Goal: Ask a question

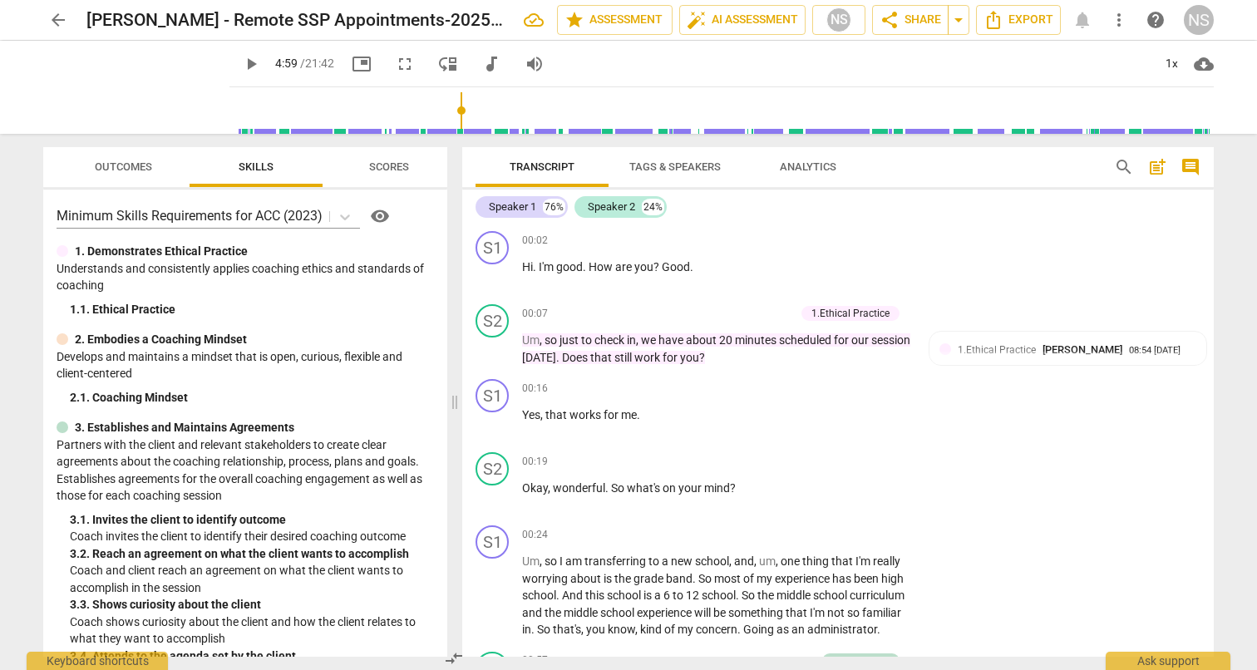
scroll to position [1419, 0]
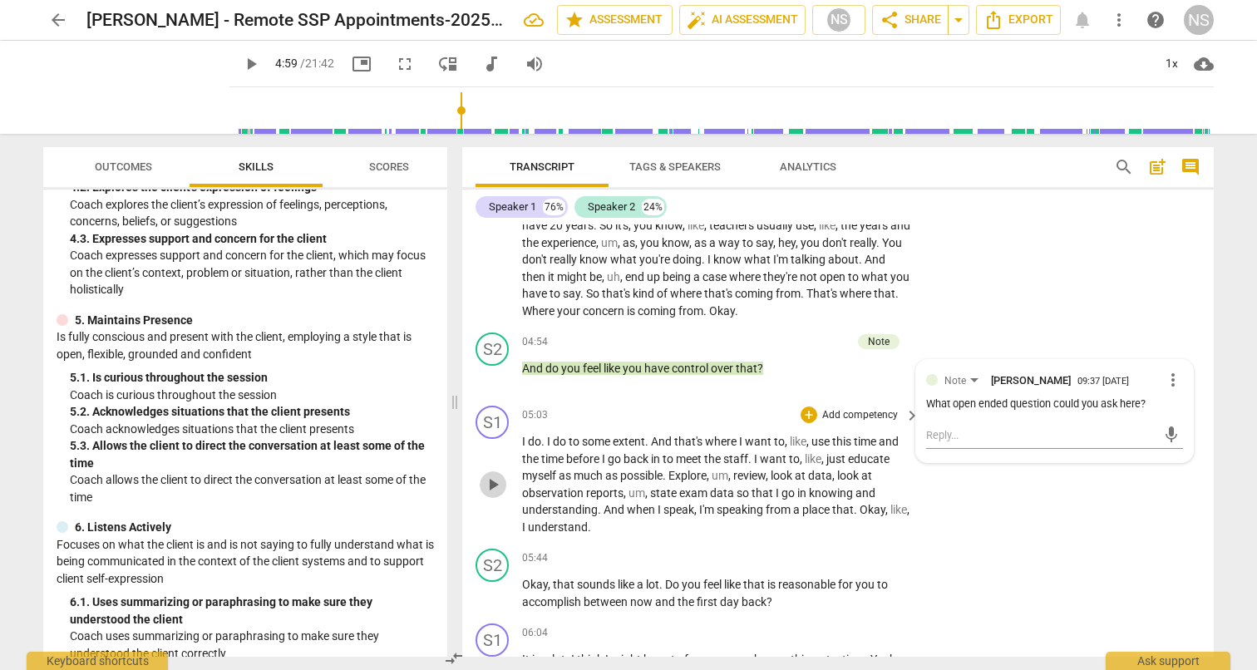
click at [493, 480] on span "play_arrow" at bounding box center [493, 485] width 20 height 20
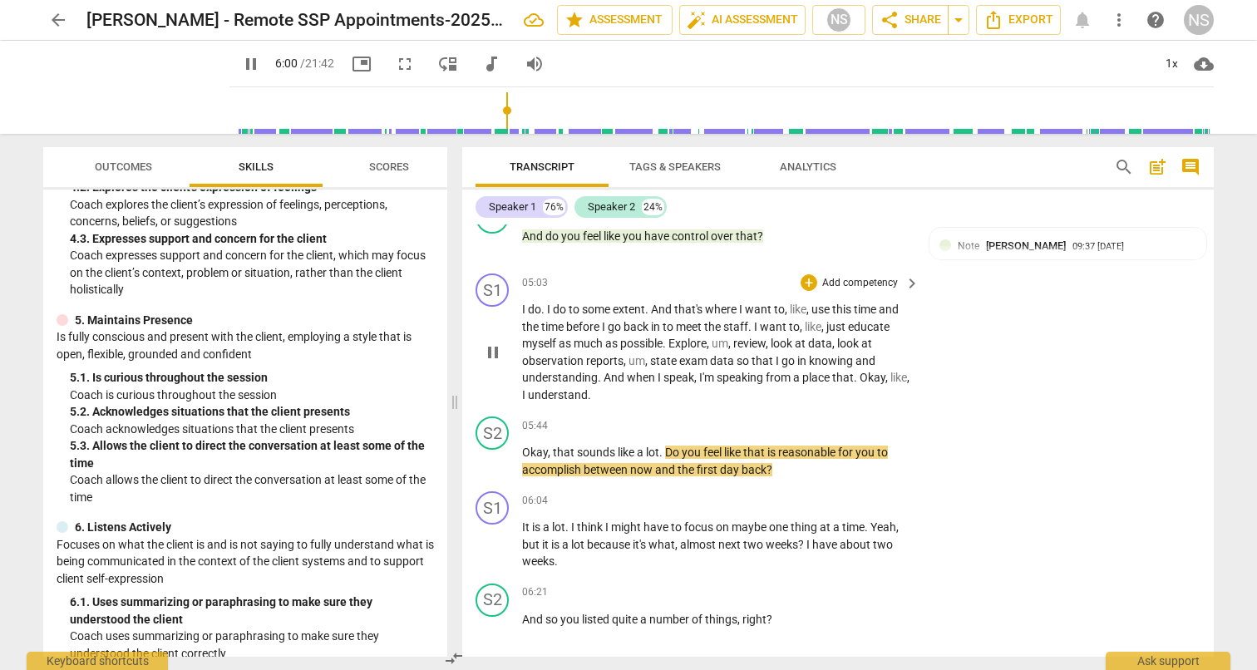
scroll to position [1554, 0]
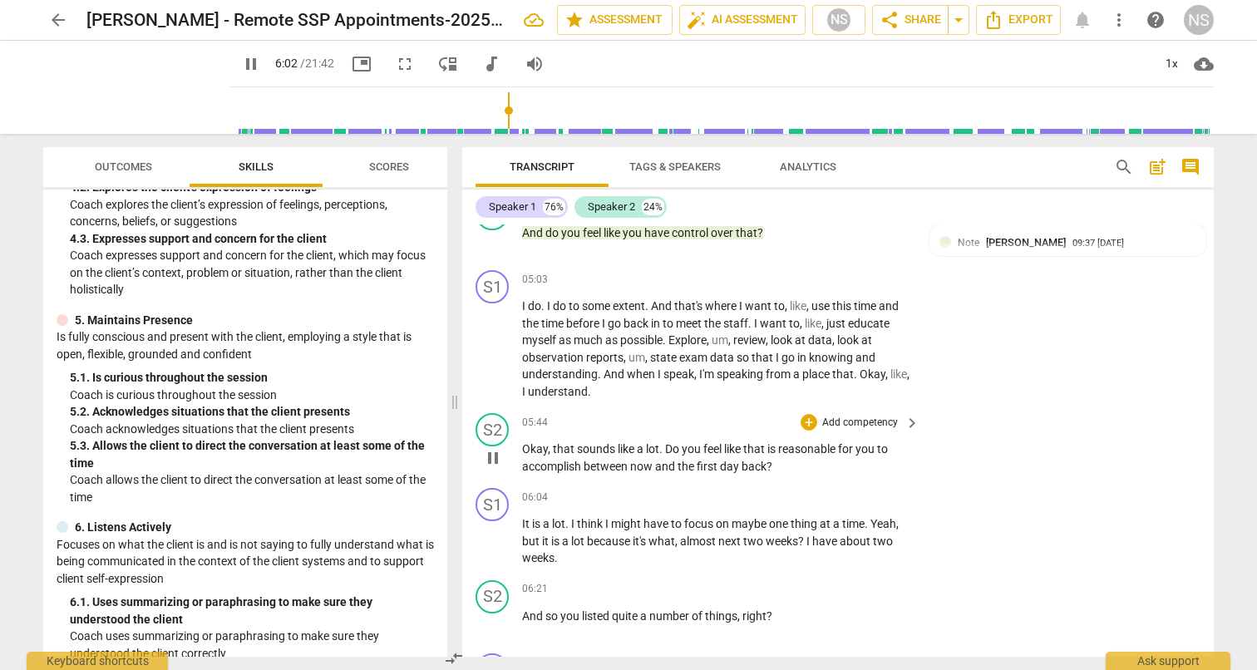
click at [496, 452] on span "pause" at bounding box center [493, 458] width 20 height 20
type input "362"
click at [872, 420] on p "Add competency" at bounding box center [860, 423] width 79 height 15
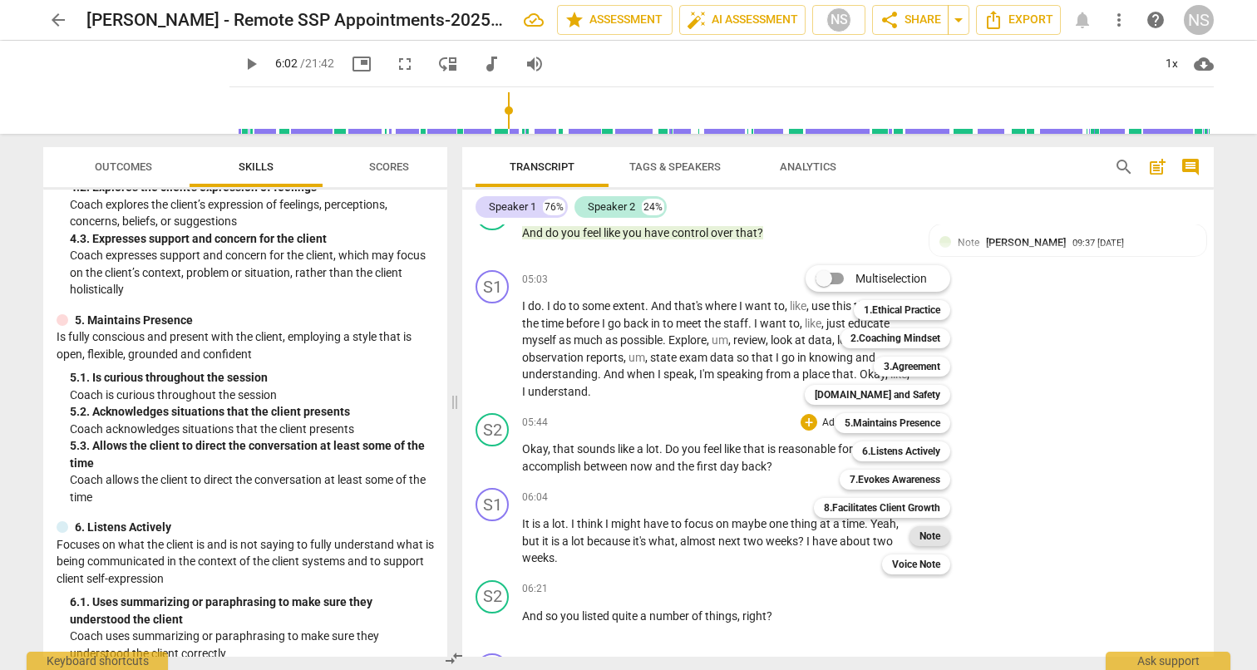
click at [935, 539] on b "Note" at bounding box center [930, 536] width 21 height 20
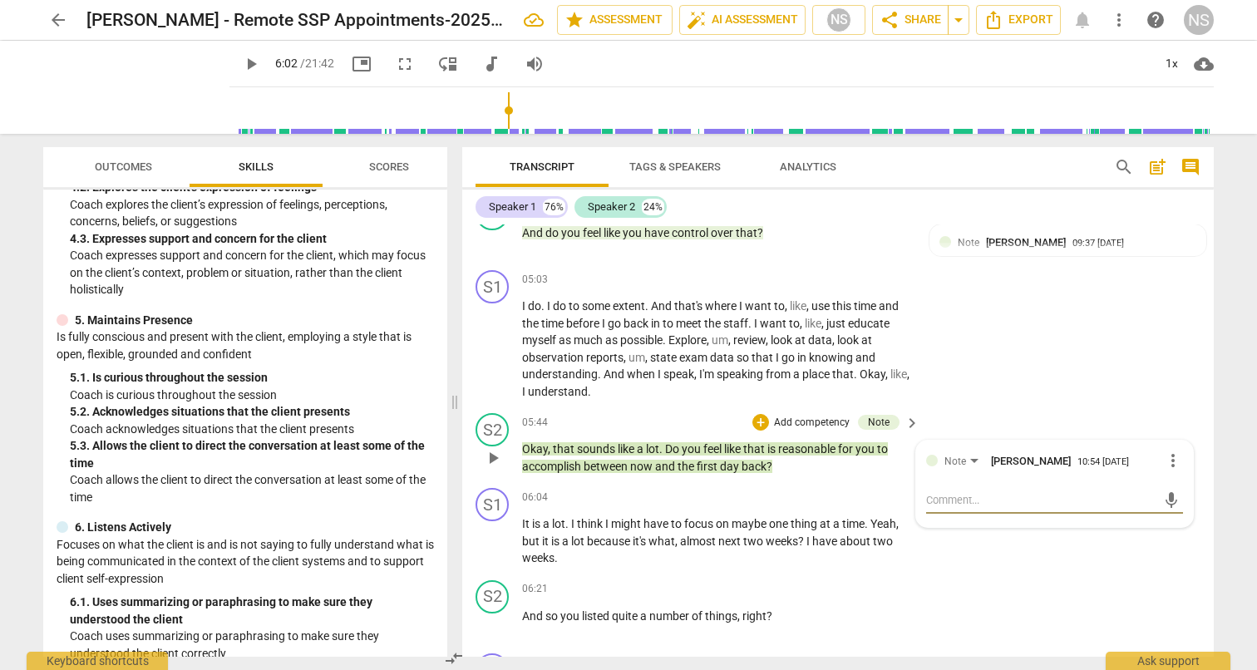
type textarea "H"
type textarea "Ho"
type textarea "How"
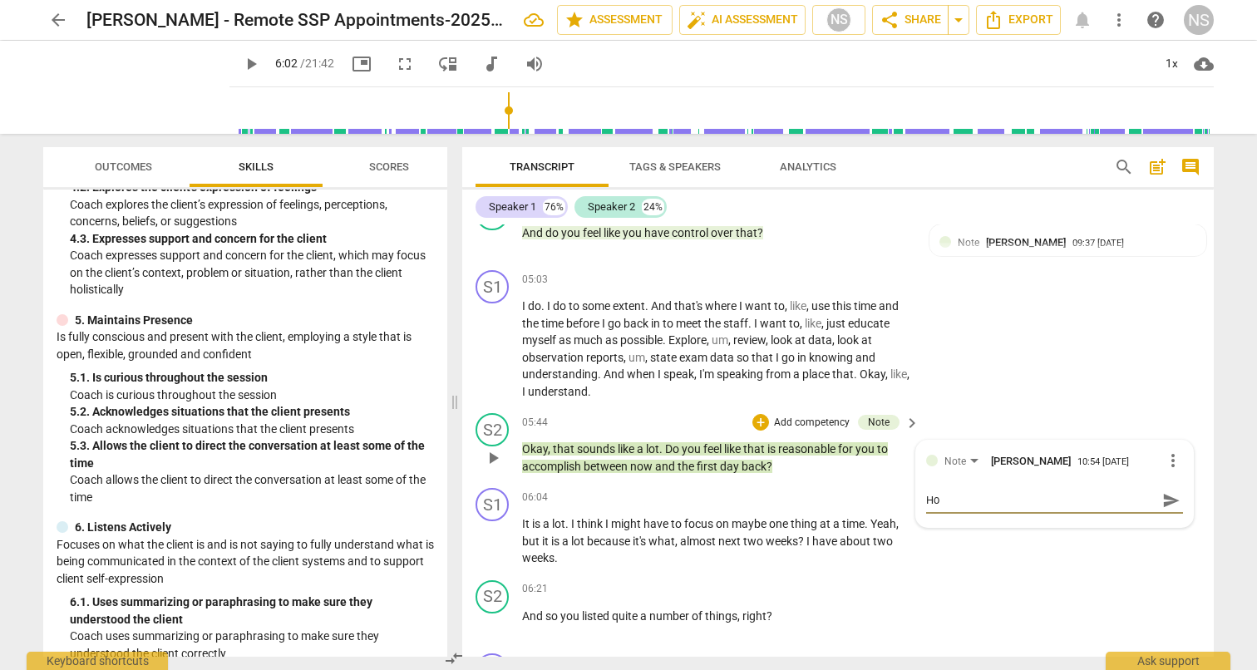
type textarea "How"
type textarea "How c"
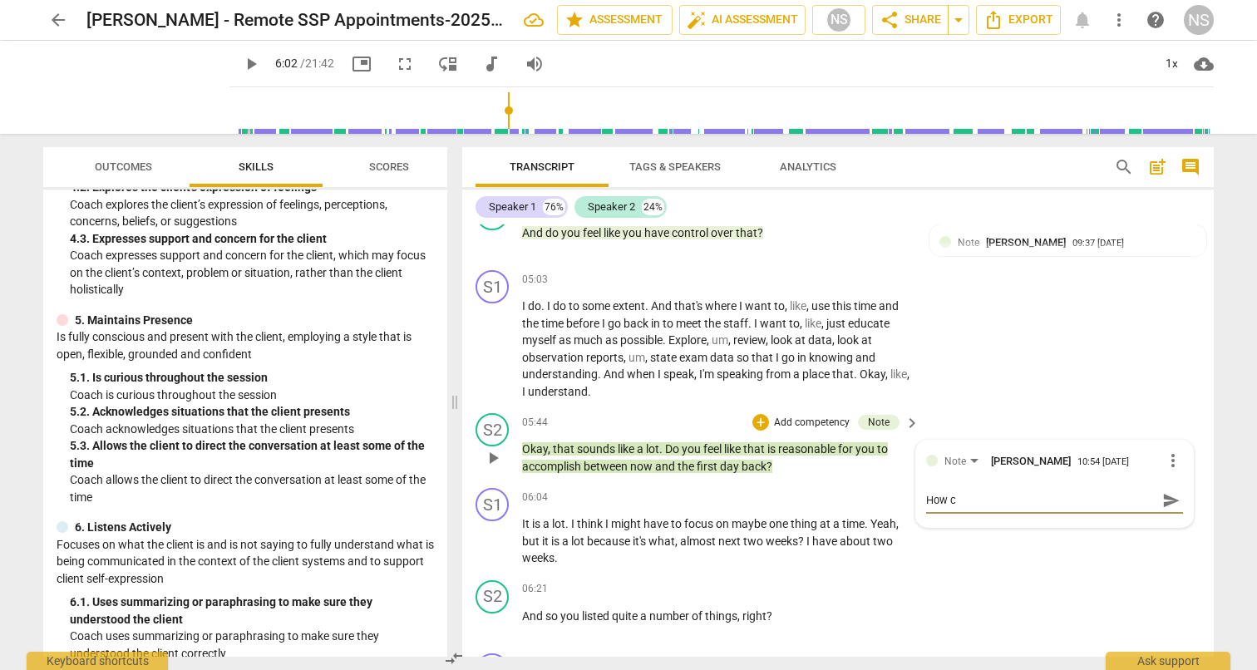
type textarea "How ca"
type textarea "How can"
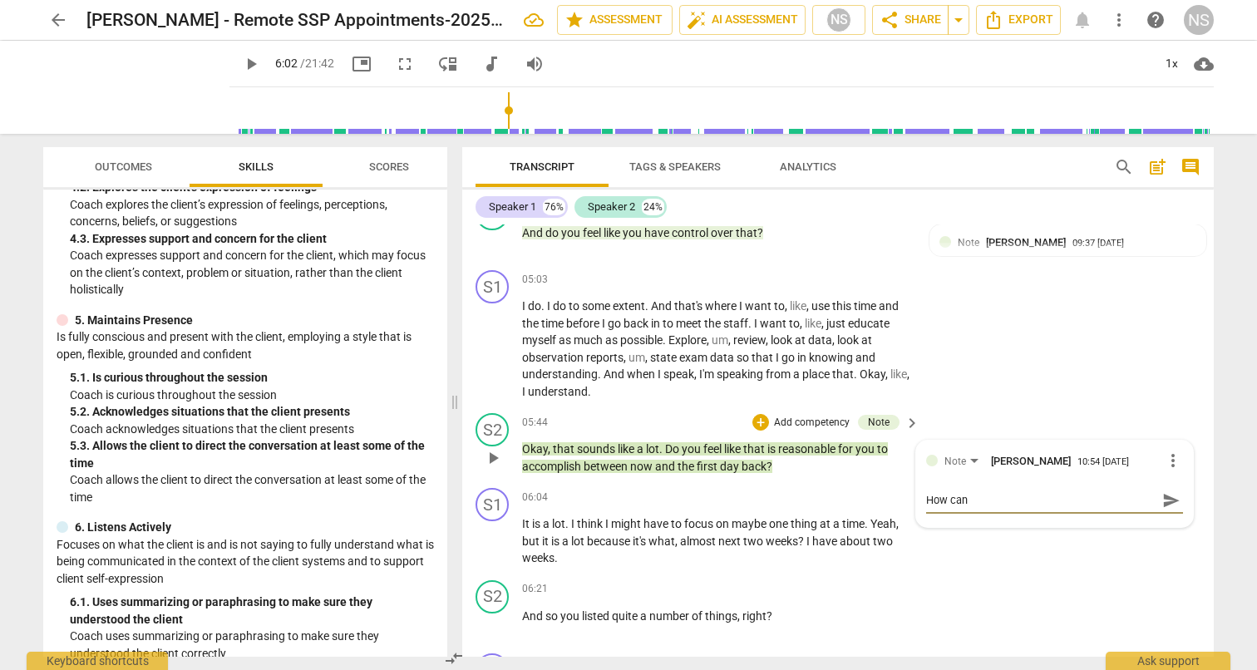
type textarea "How can"
type textarea "How can y"
type textarea "How can yo"
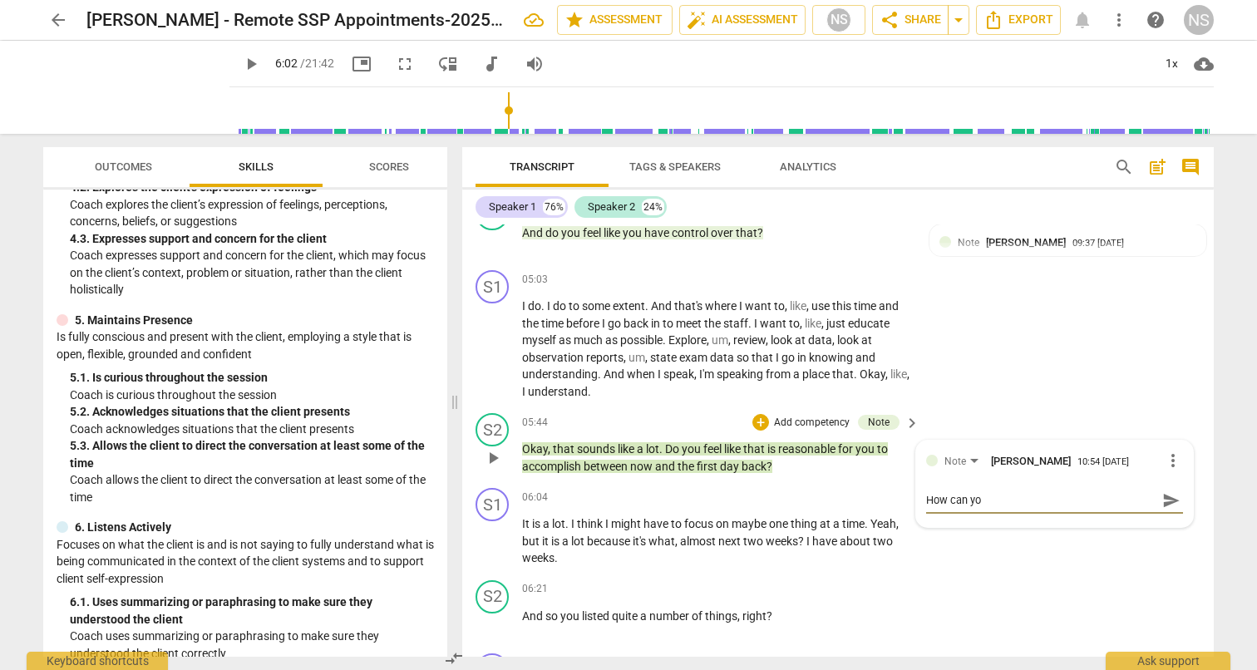
type textarea "How can you"
type textarea "How can you o"
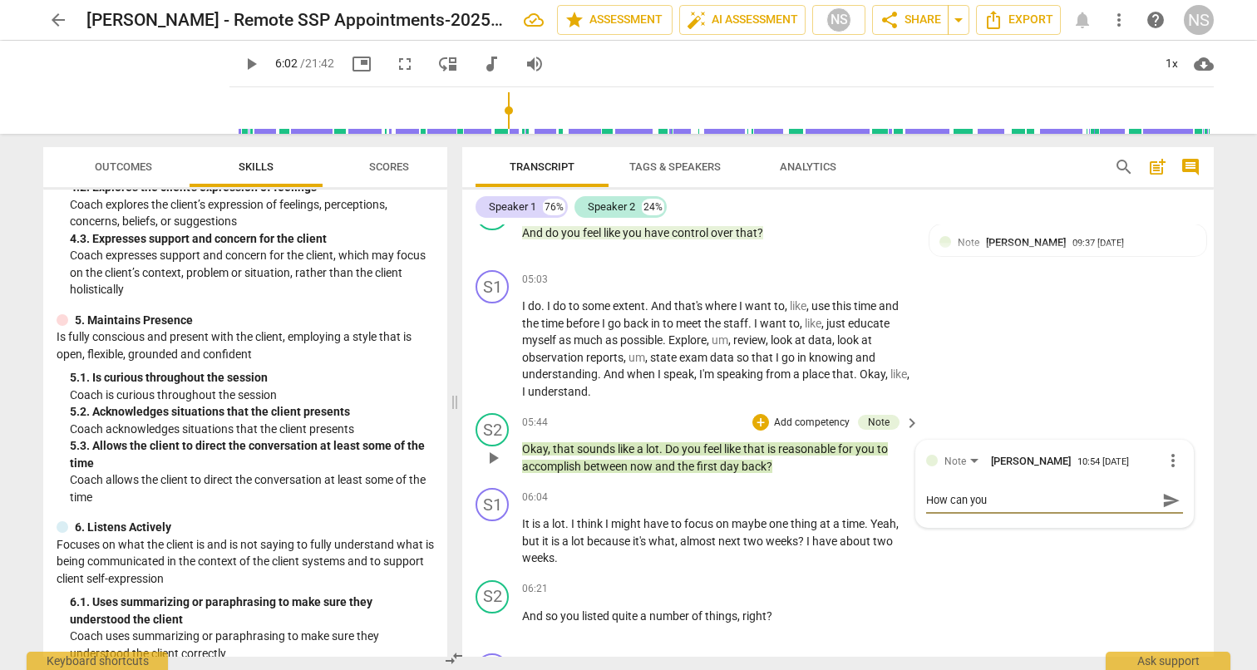
type textarea "How can you o"
type textarea "How can you op"
type textarea "How can you ope"
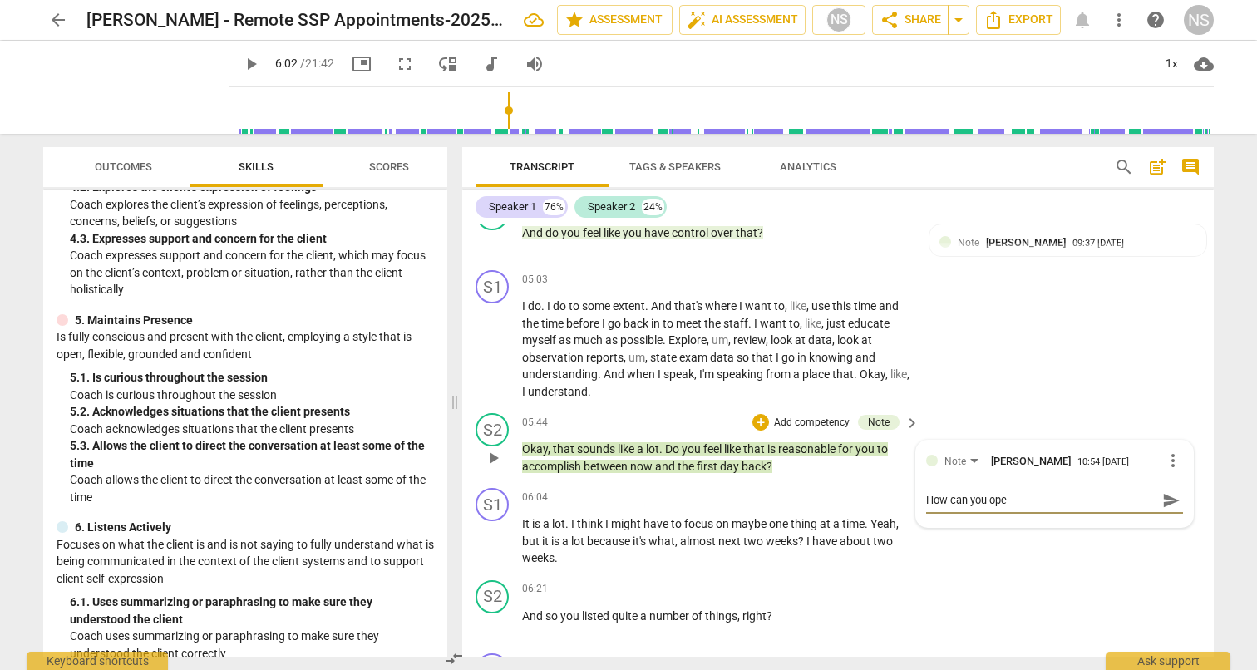
type textarea "How can you open"
type textarea "How can you open t"
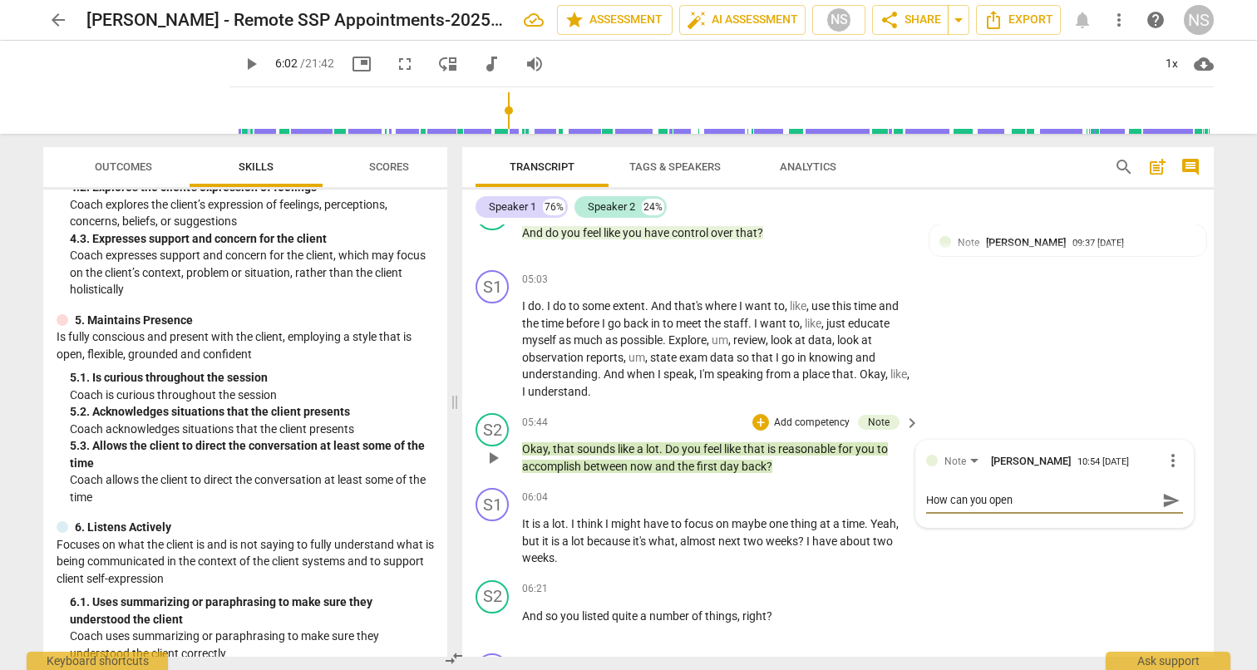
type textarea "How can you open t"
type textarea "How can you open th"
type textarea "How can you open thi"
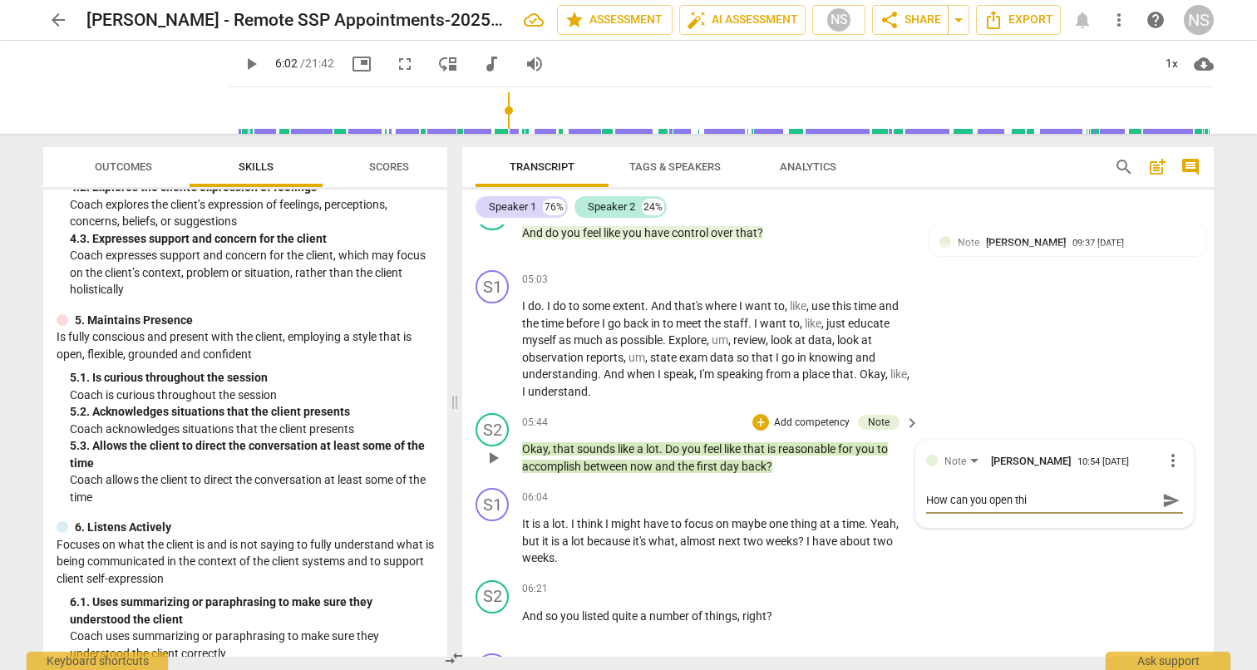
type textarea "How can you open this"
type textarea "How can you open this q"
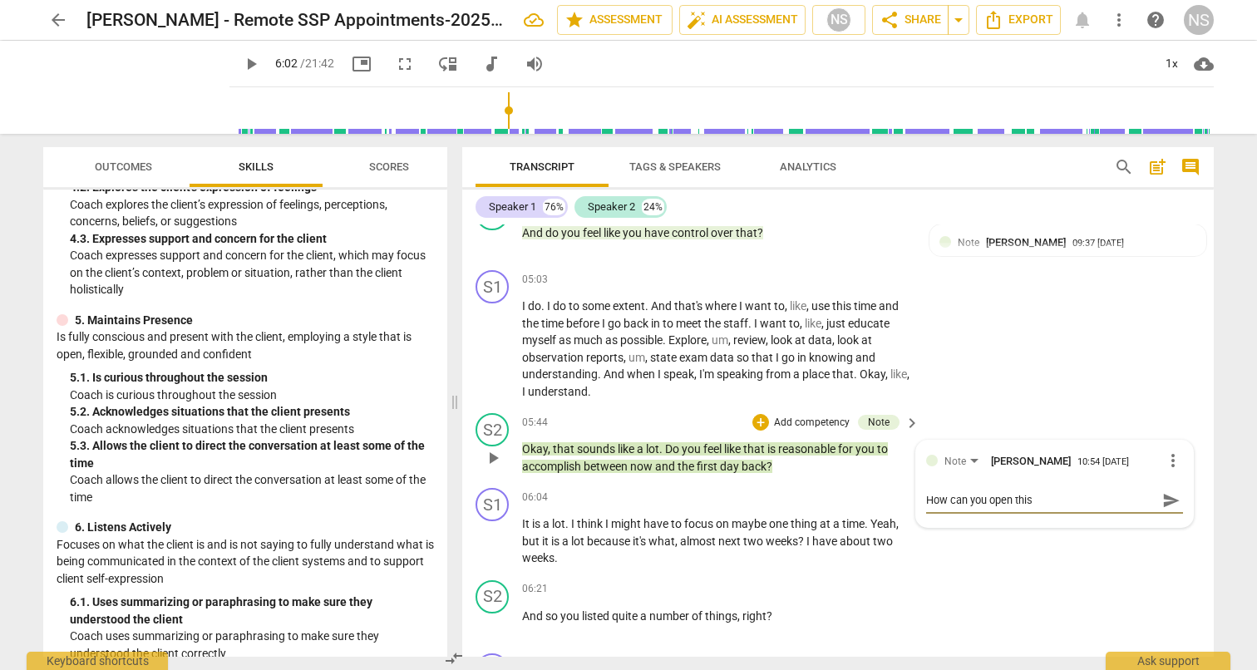
type textarea "How can you open this q"
type textarea "How can you open this qu"
type textarea "How can you open this que"
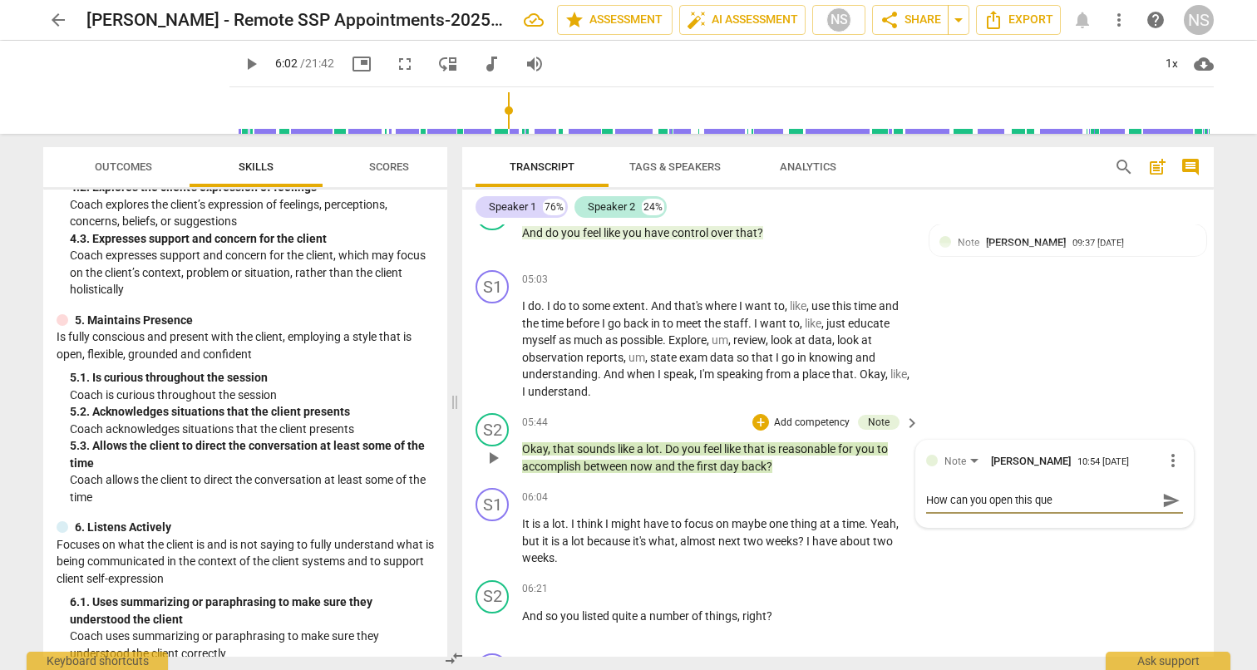
type textarea "How can you open this ques"
type textarea "How can you open this quest"
type textarea "How can you open this questi"
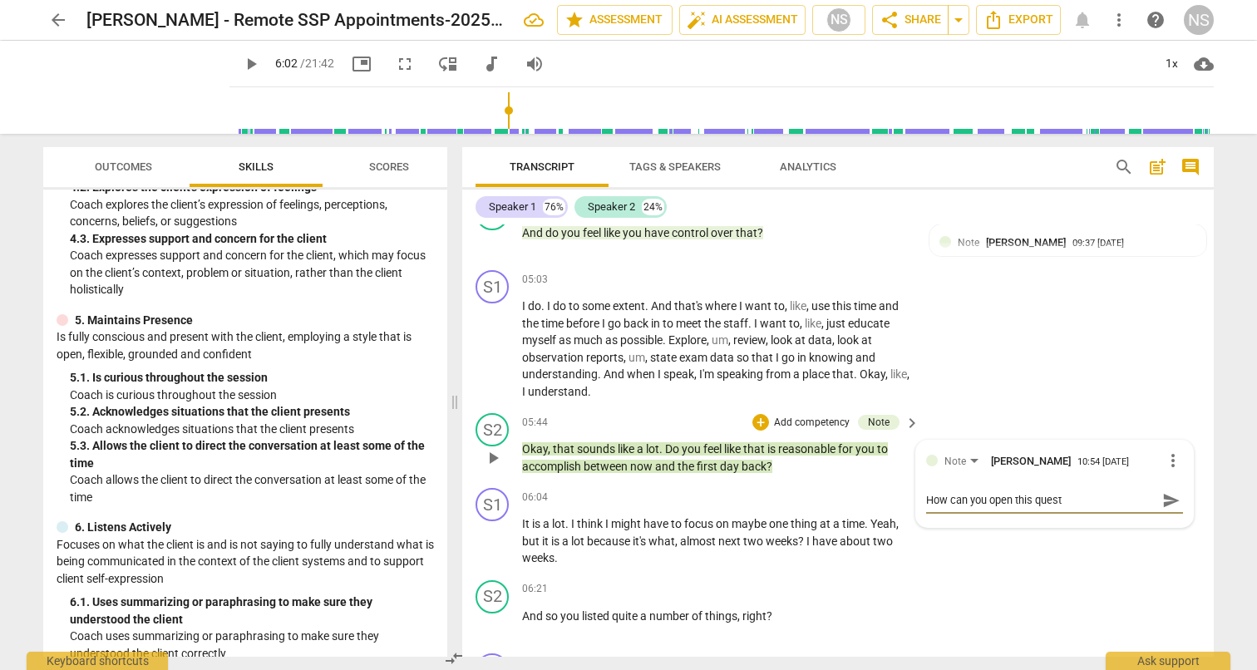
type textarea "How can you open this questi"
type textarea "How can you open this questio"
type textarea "How can you open this question"
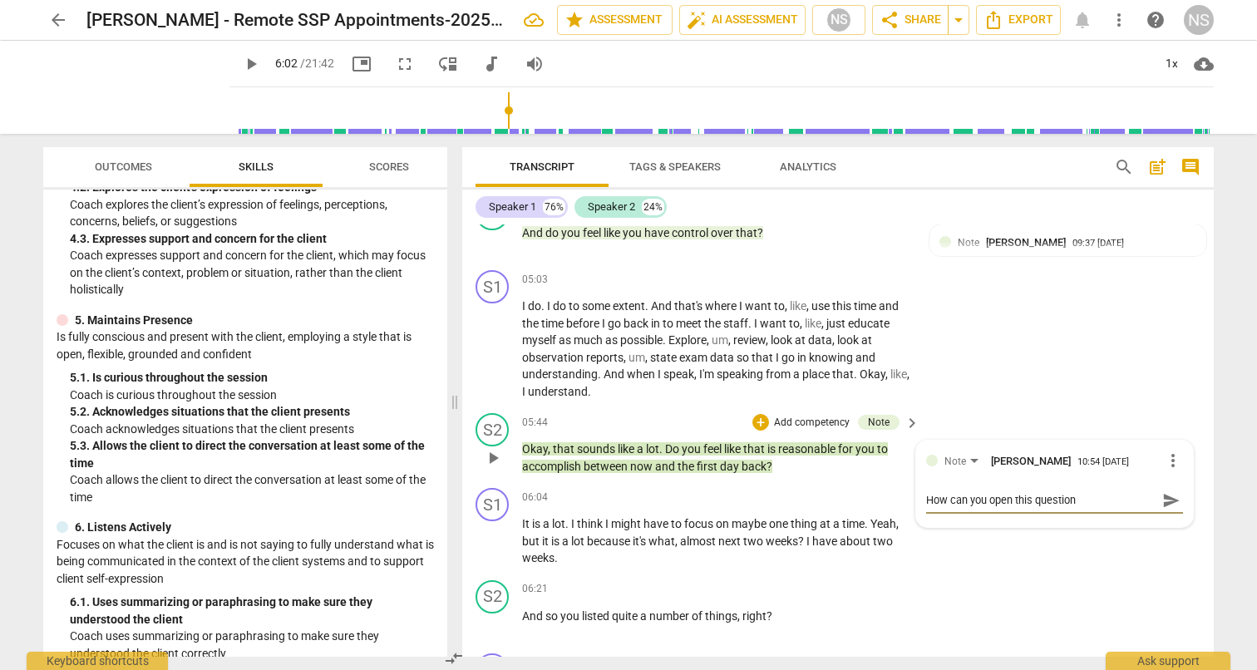
type textarea "How can you open this question"
type textarea "How can you open this question u"
type textarea "How can you open this question up"
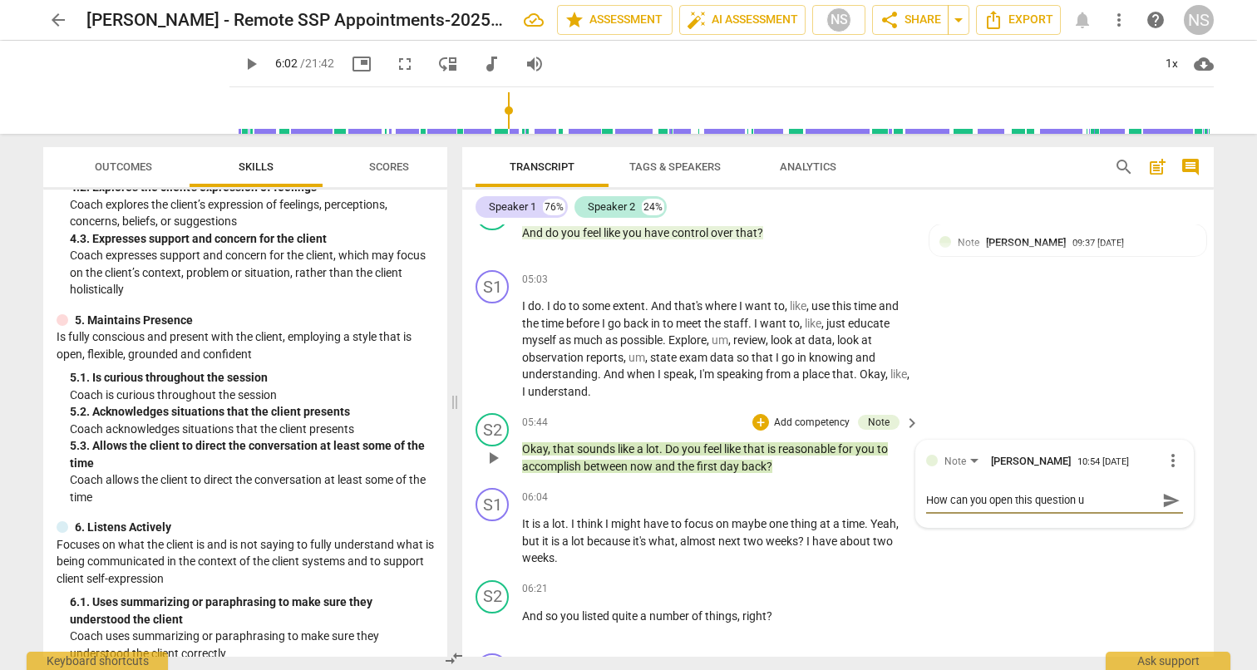
type textarea "How can you open this question up"
type textarea "How can you open this question up?"
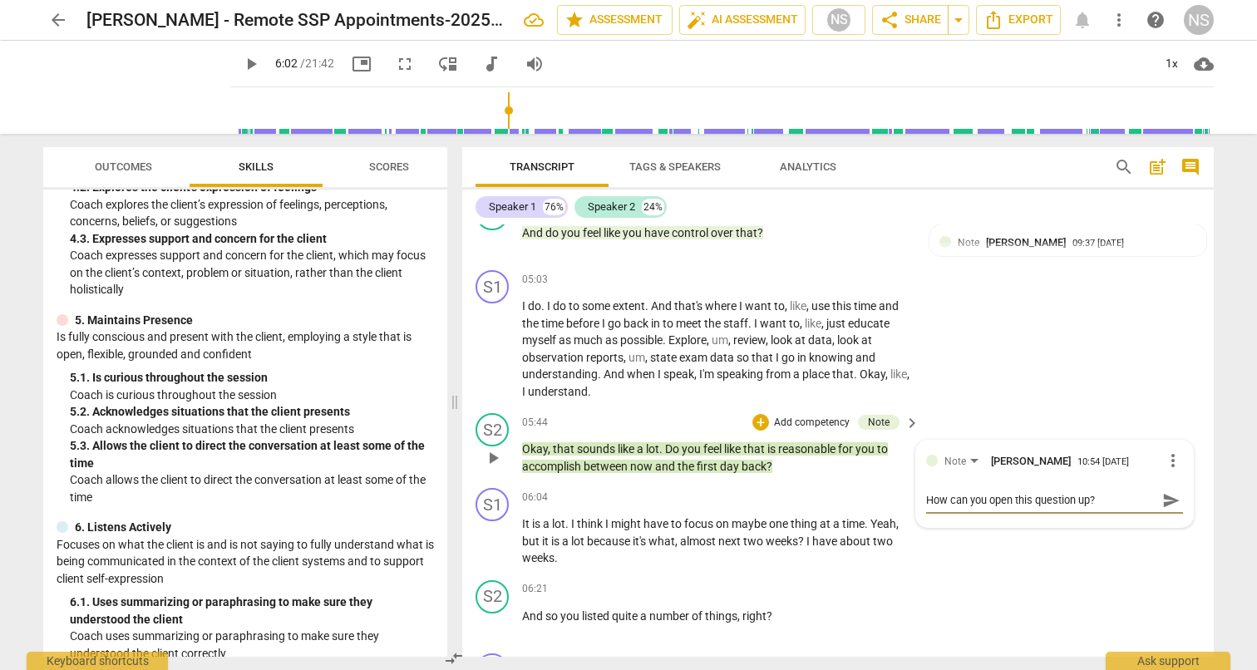
type textarea "How can you open this question up? W"
type textarea "How can you open this question up? Wh"
type textarea "How can you open this question up? Wha"
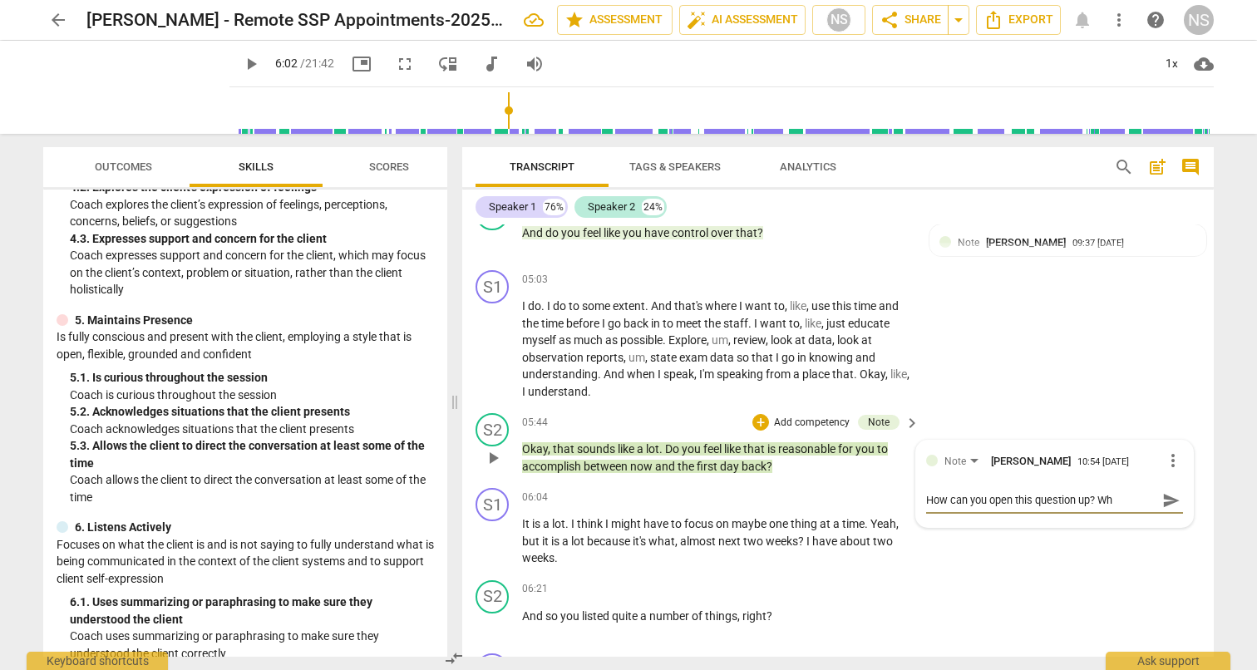
type textarea "How can you open this question up? Wha"
type textarea "How can you open this question up? Wh"
type textarea "How can you open this question up? W"
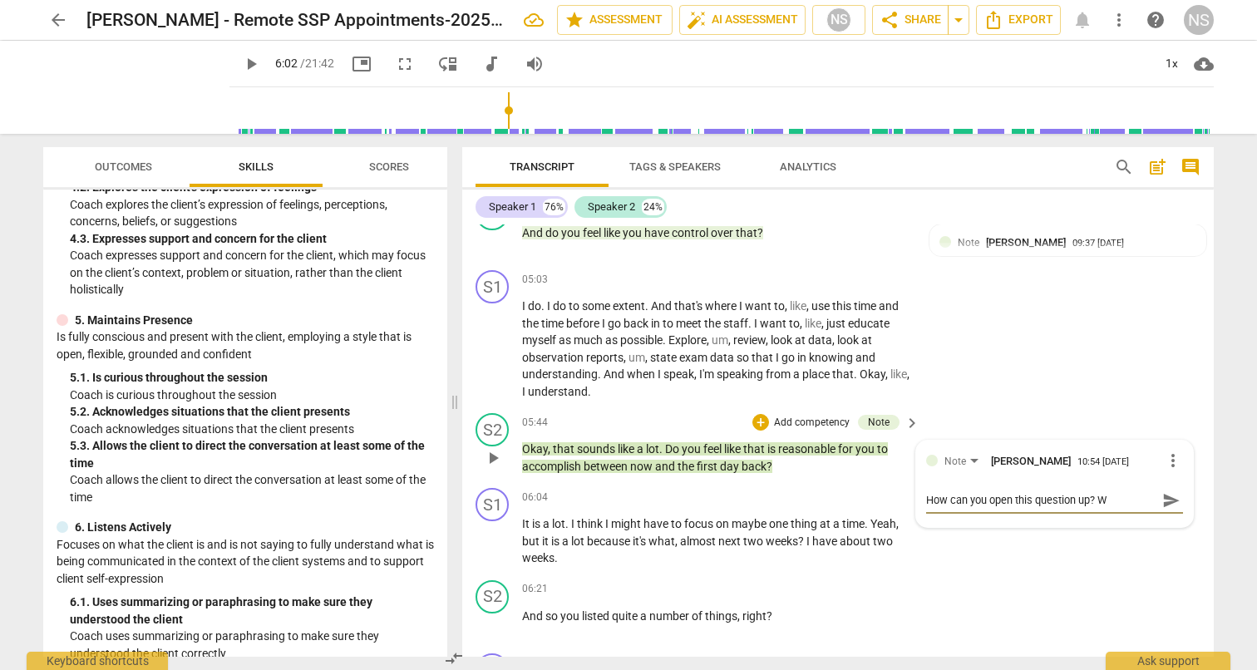
type textarea "How can you open this question up?"
type textarea "How can you open this question up? F"
type textarea "How can you open this question up? Fo"
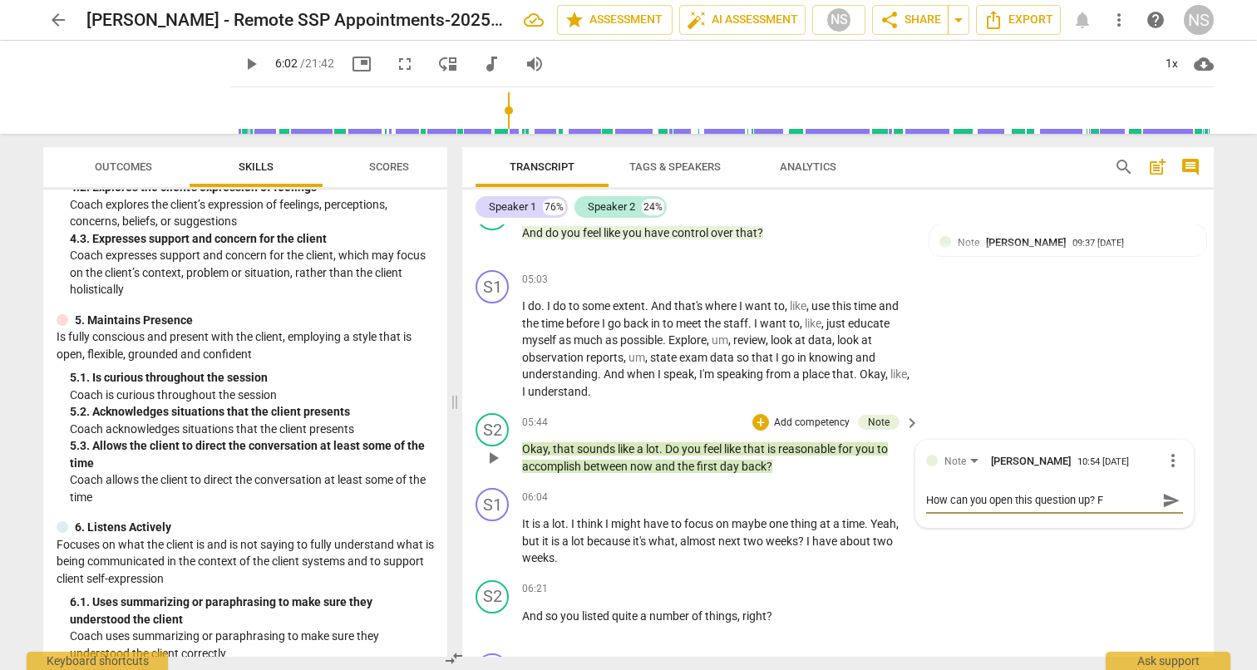
type textarea "How can you open this question up? Fo"
type textarea "How can you open this question up? For"
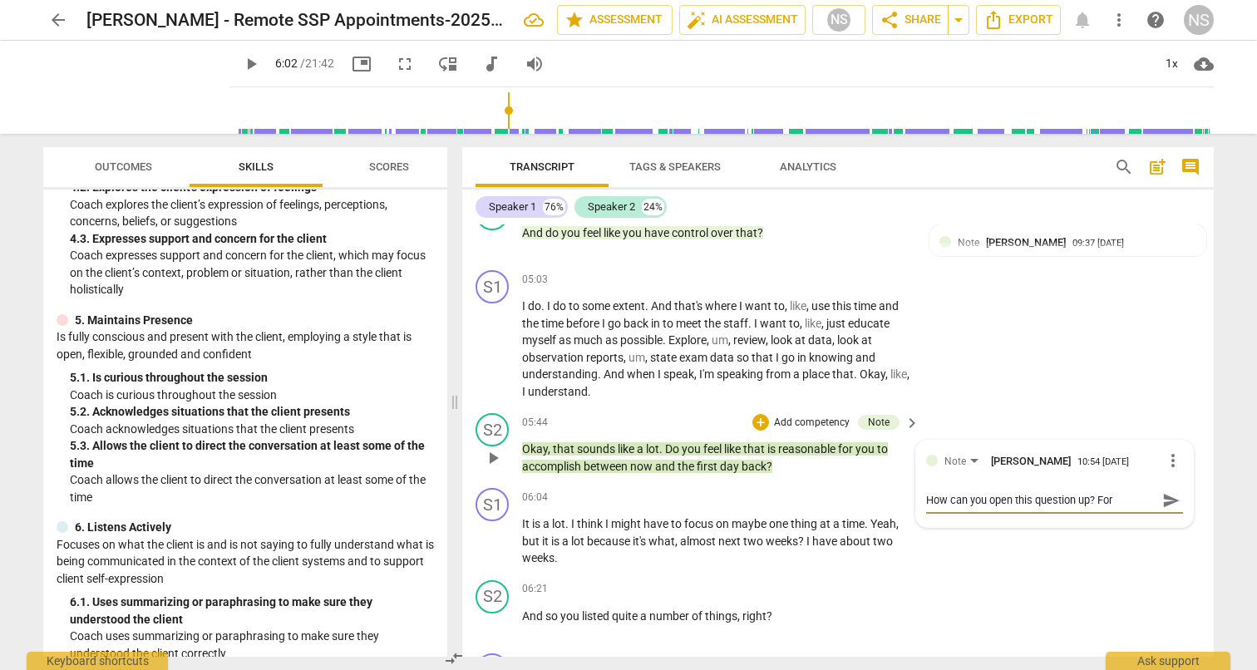
type textarea "How can you open this question up? For e"
type textarea "How can you open this question up? For ex"
type textarea "How can you open this question up? For exa"
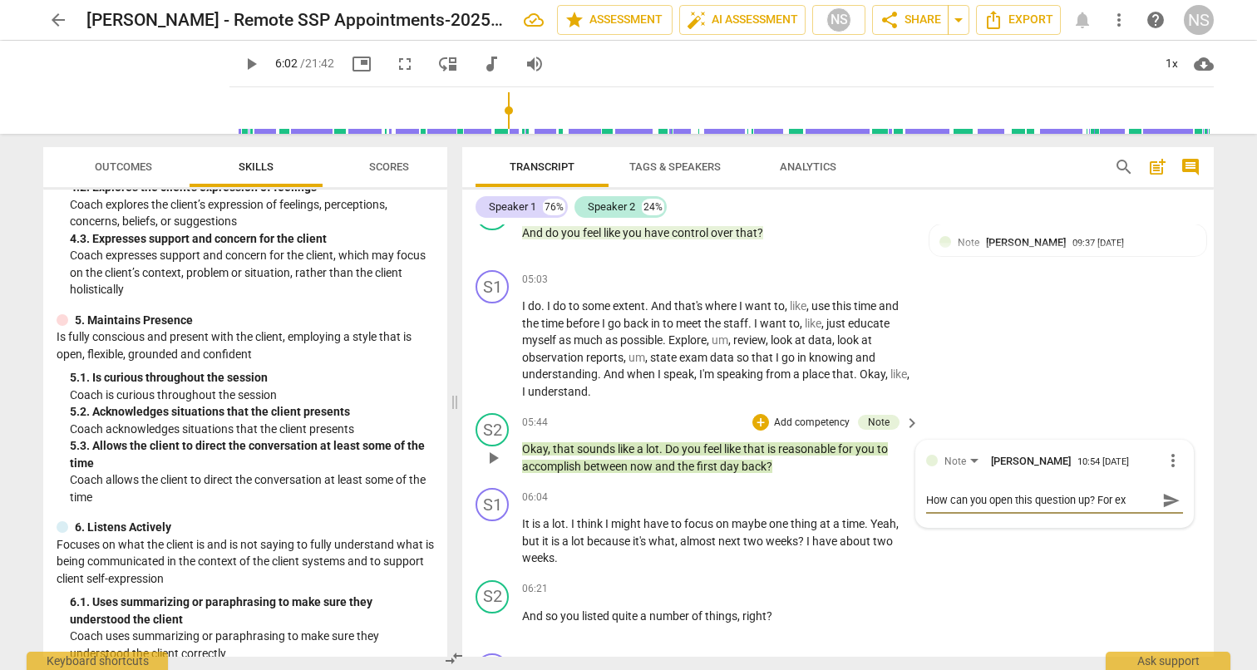
type textarea "How can you open this question up? For exa"
type textarea "How can you open this question up? For exam"
type textarea "How can you open this question up? For examp"
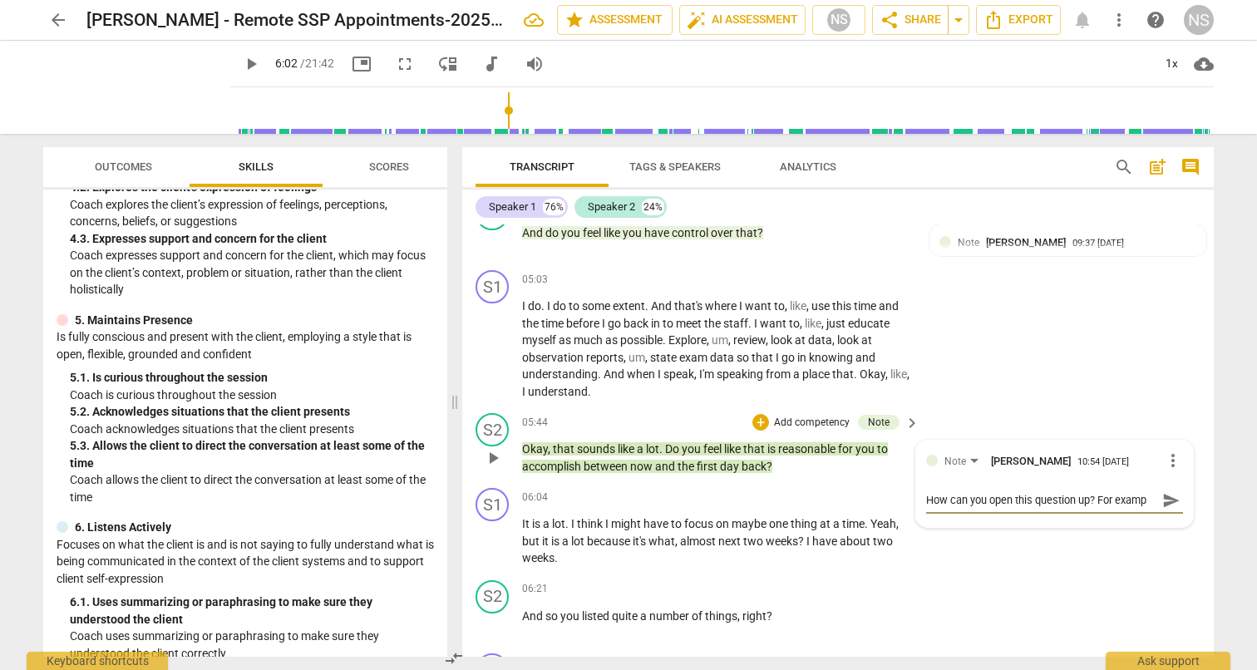
type textarea "How can you open this question up? For exampl"
type textarea "How can you open this question up? For example"
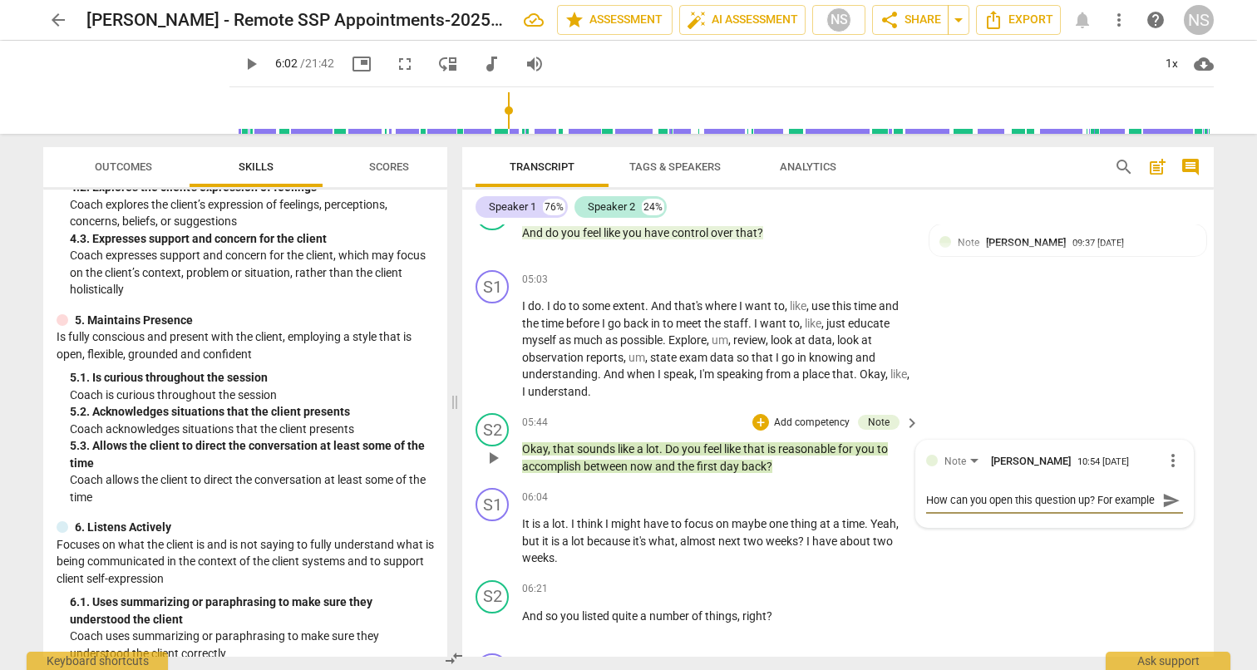
type textarea "How can you open this question up? For example,"
type textarea "How can you open this question up? For example, W"
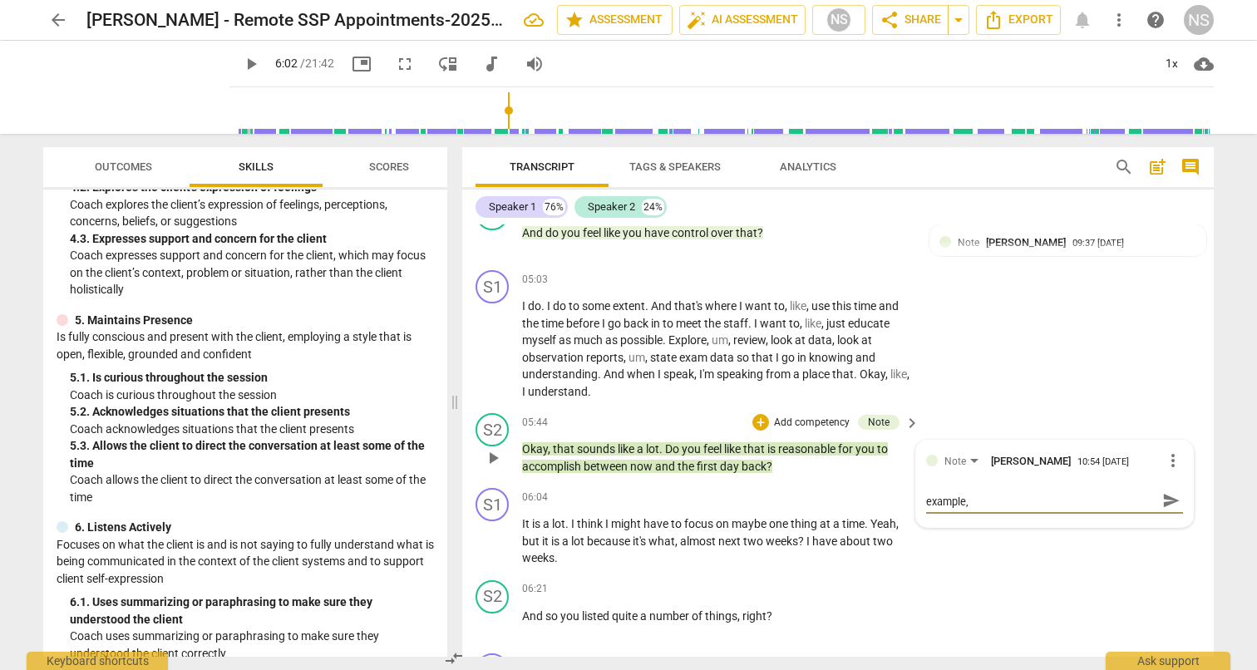
type textarea "How can you open this question up? For example, W"
type textarea "How can you open this question up? For example, Wh"
type textarea "How can you open this question up? For example, Wha"
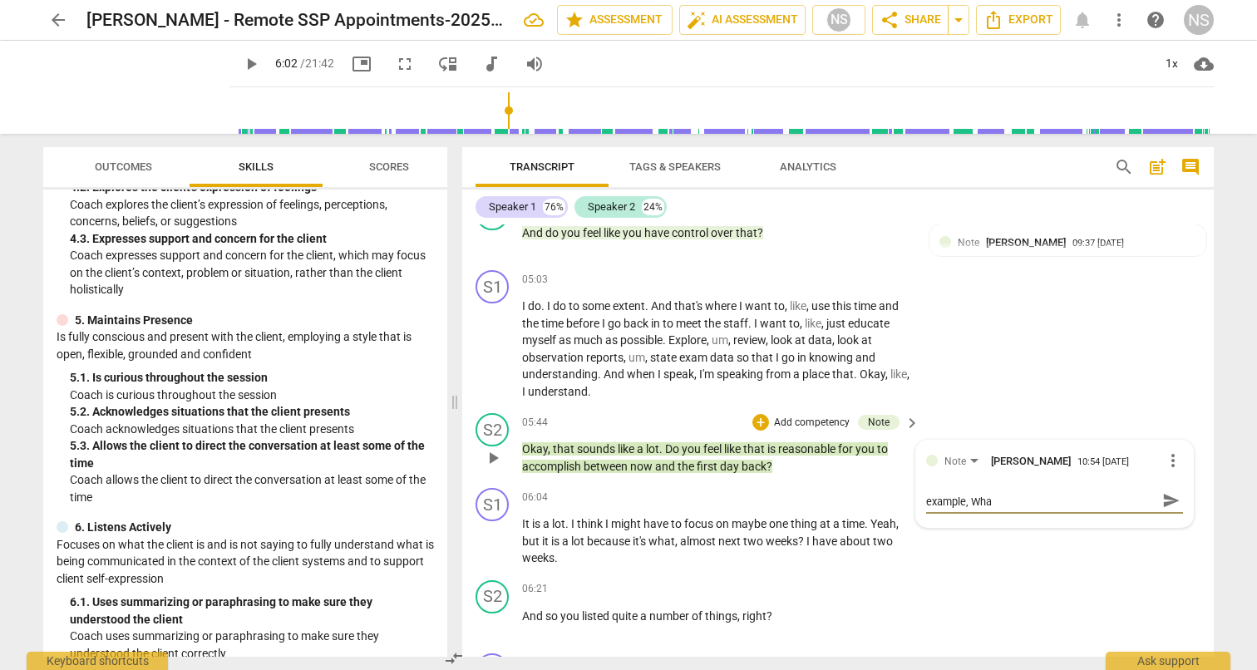
scroll to position [0, 0]
type textarea "How can you open this question up? For example, What"
type textarea "How can you open this question up? For example, What'"
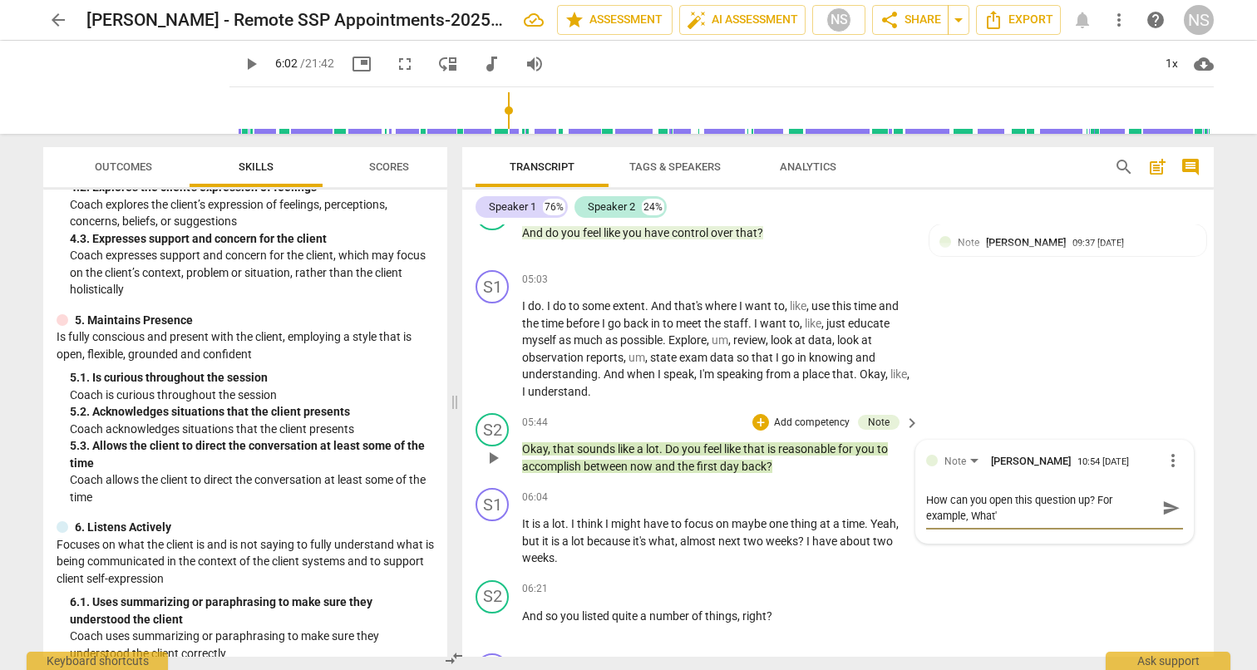
type textarea "How can you open this question up? For example, What's"
type textarea "How can you open this question up? For example, What's p"
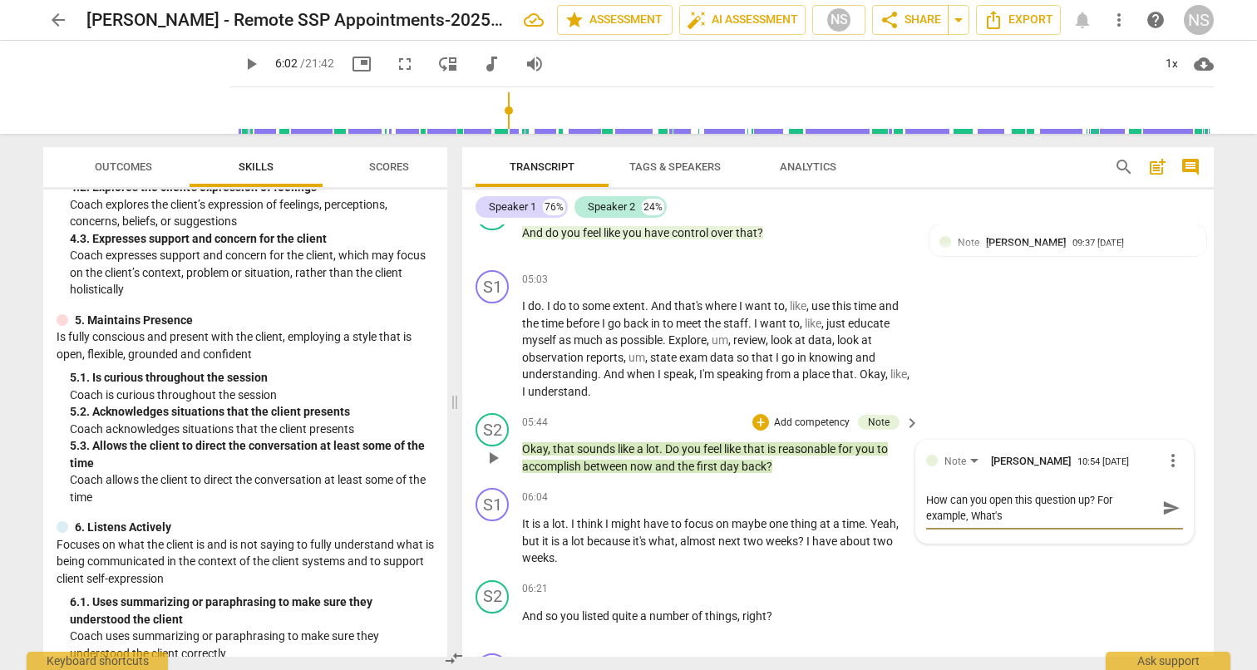
type textarea "How can you open this question up? For example, What's p"
type textarea "How can you open this question up? For example, What's po"
type textarea "How can you open this question up? For example, What's pos"
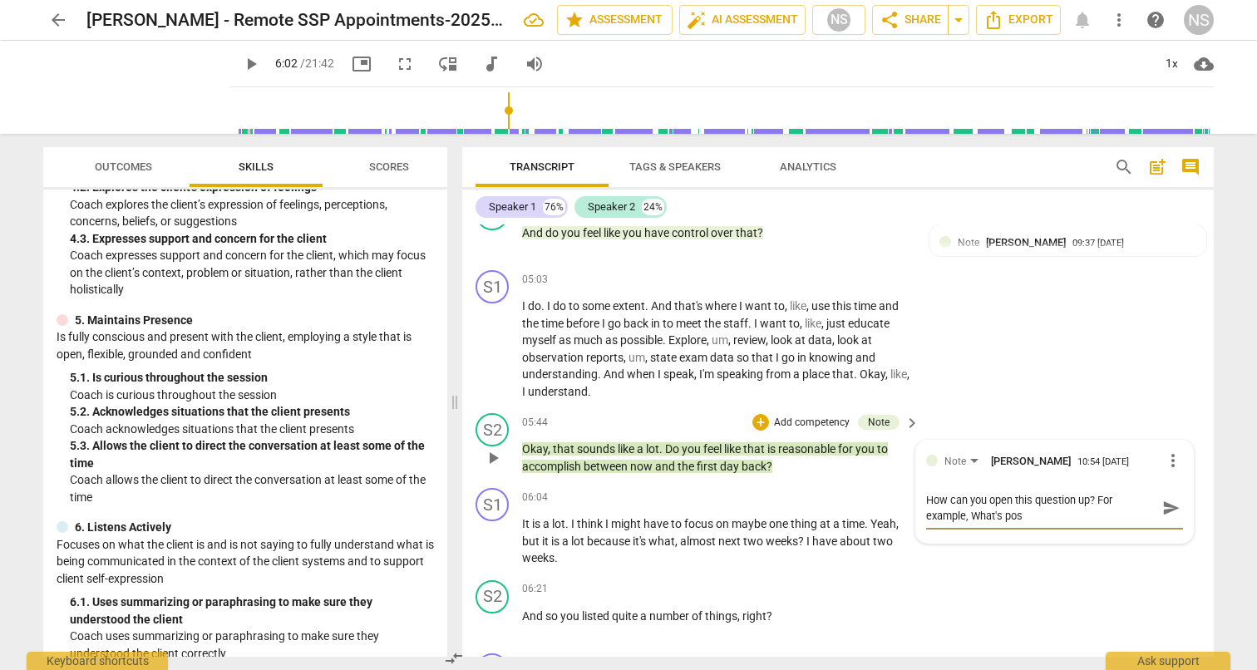
type textarea "How can you open this question up? For example, What's poss"
type textarea "How can you open this question up? For example, What's possi"
type textarea "How can you open this question up? For example, What's possib"
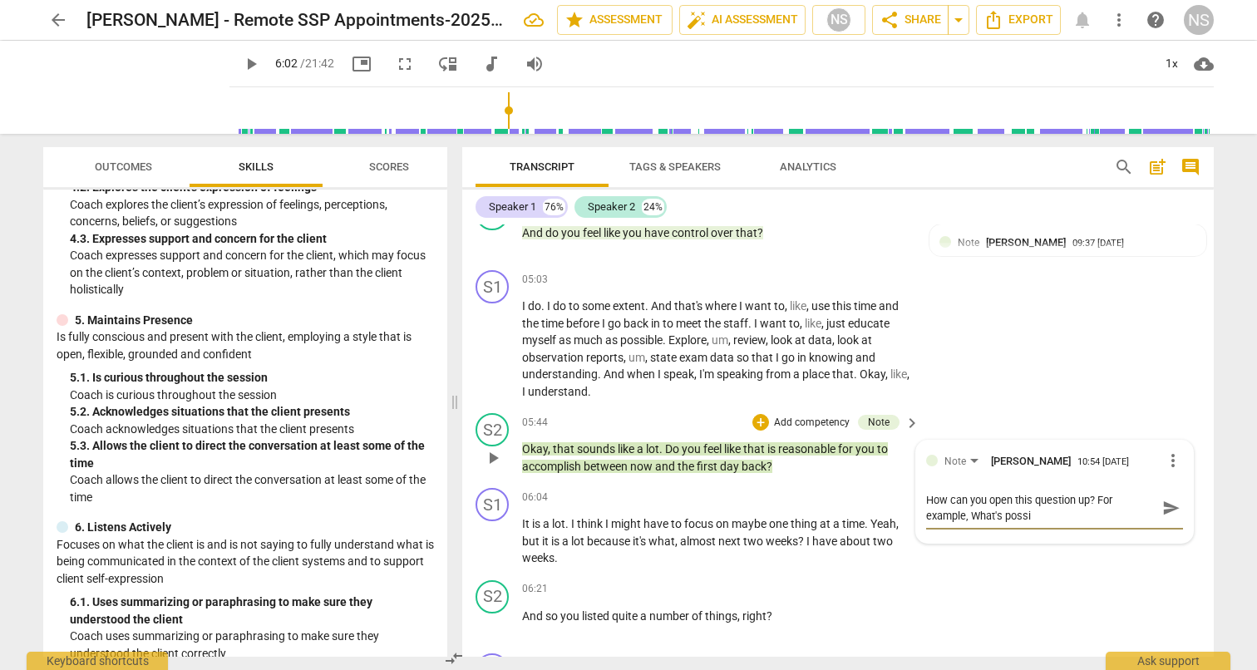
type textarea "How can you open this question up? For example, What's possib"
type textarea "How can you open this question up? For example, What's possibl"
type textarea "How can you open this question up? For example, What's possible"
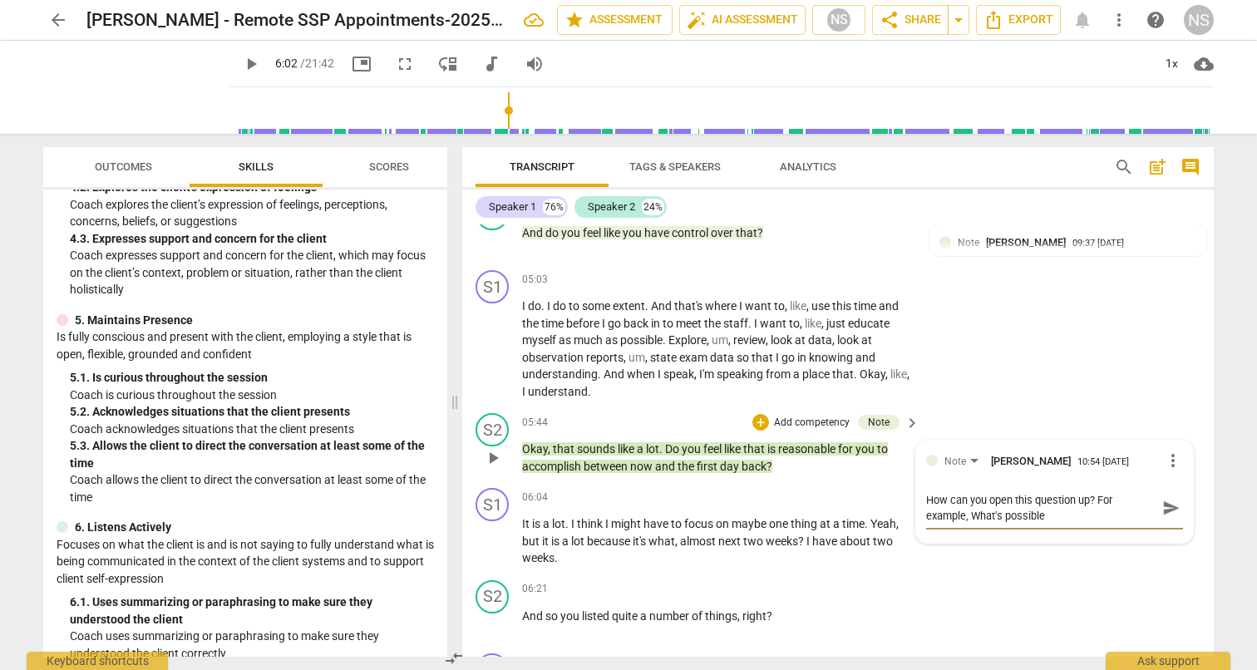
type textarea "How can you open this question up? For example, What's possible"
type textarea "How can you open this question up? For example, What's possible f"
type textarea "How can you open this question up? For example, What's possible fo"
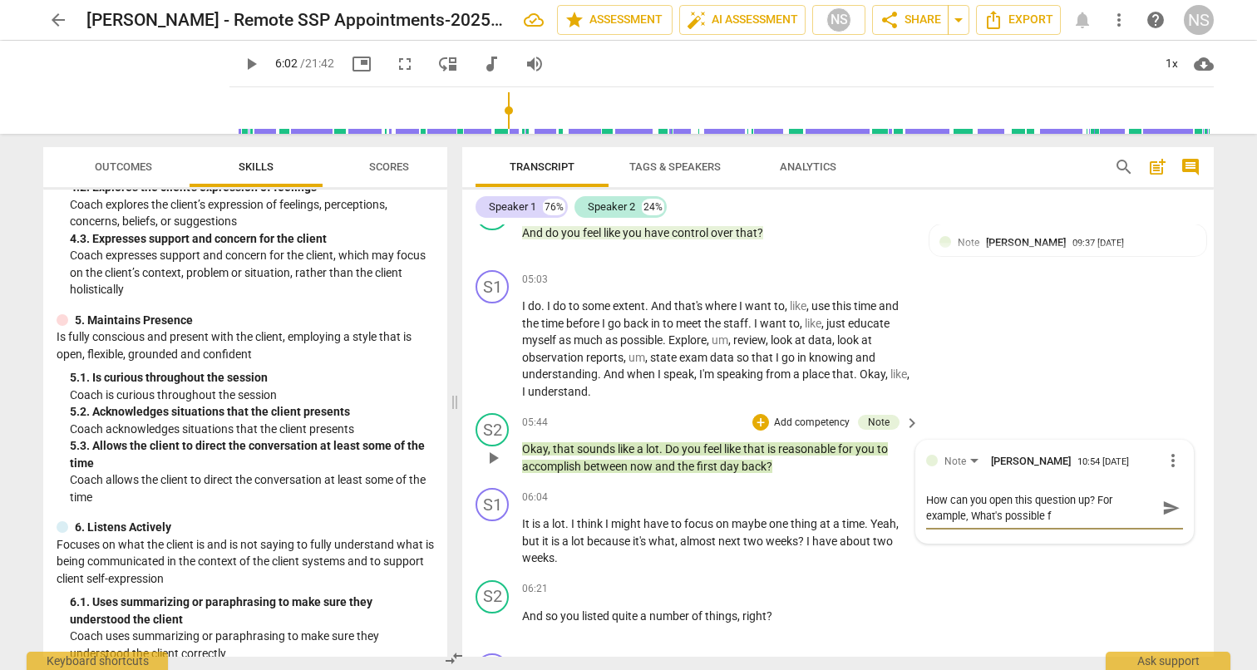
type textarea "How can you open this question up? For example, What's possible fo"
type textarea "How can you open this question up? For example, What's possible for"
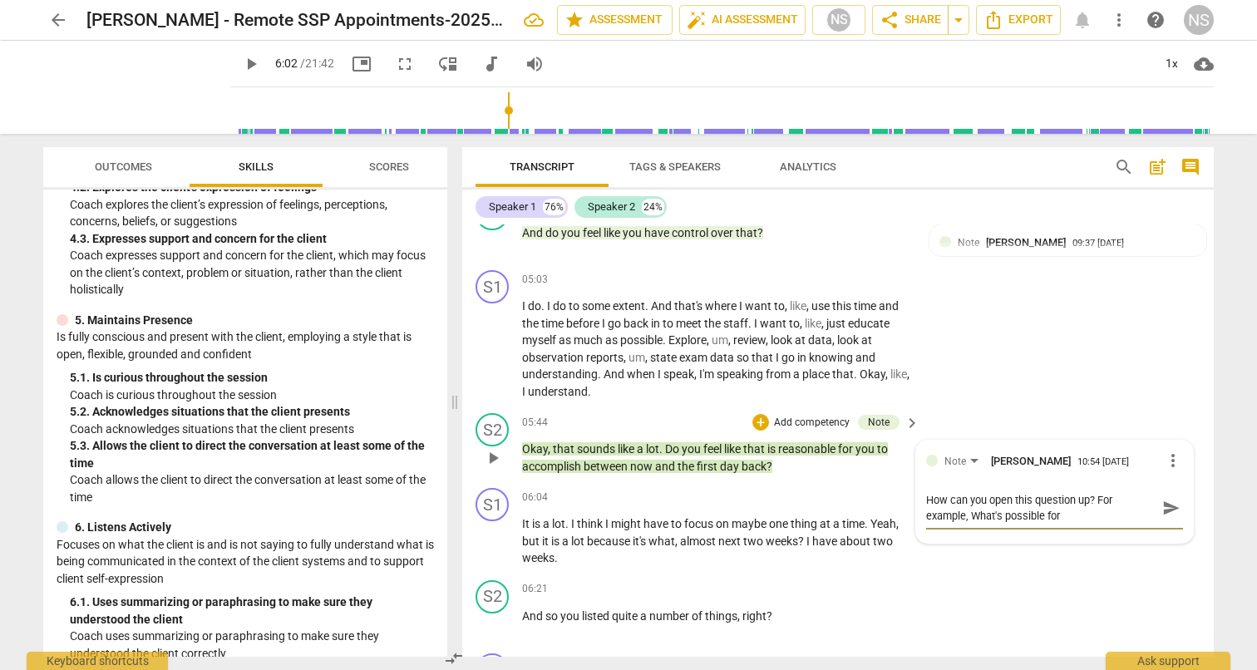
type textarea "How can you open this question up? For example, What's possible for y"
type textarea "How can you open this question up? For example, What's possible for yo"
type textarea "How can you open this question up? For example, What's possible for you"
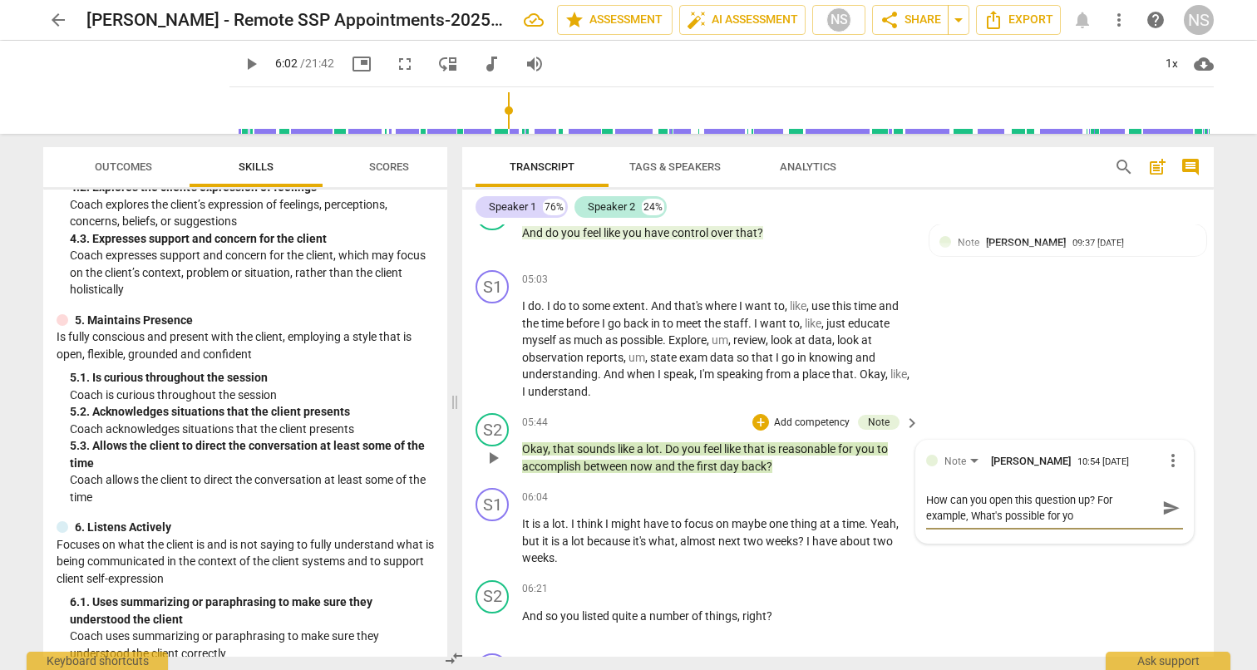
type textarea "How can you open this question up? For example, What's possible for you"
type textarea "How can you open this question up? For example, What's possible for you t"
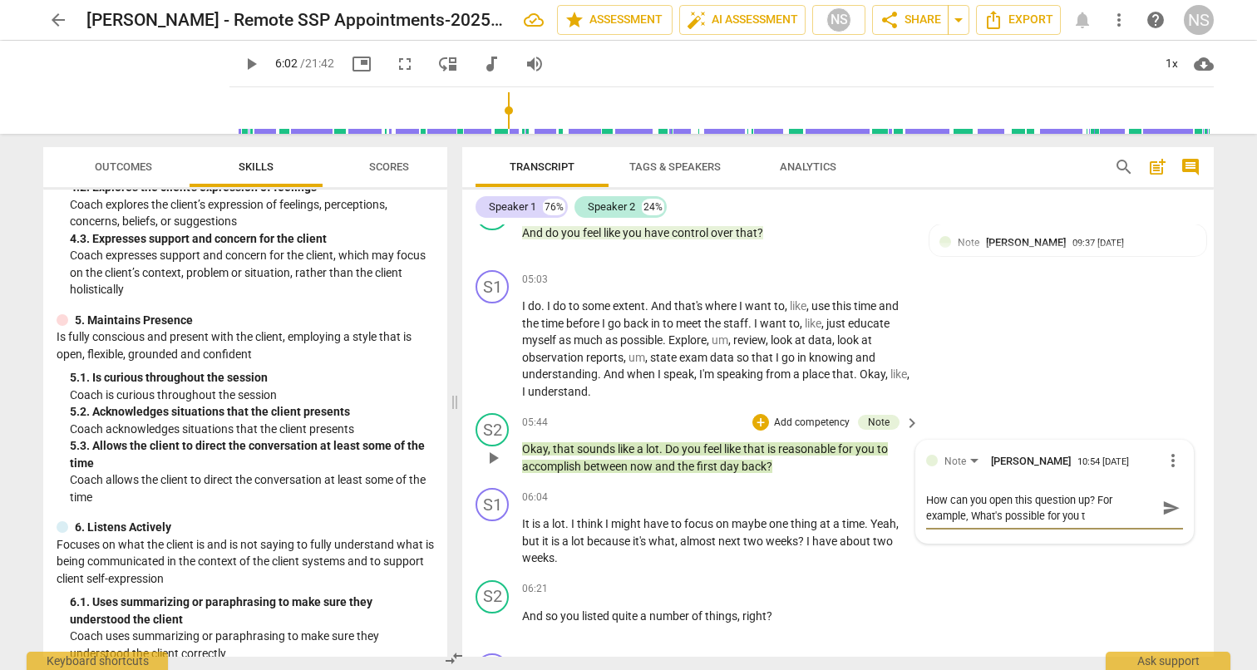
type textarea "How can you open this question up? For example, What's possible for you to"
type textarea "How can you open this question up? For example, What's possible for you to a"
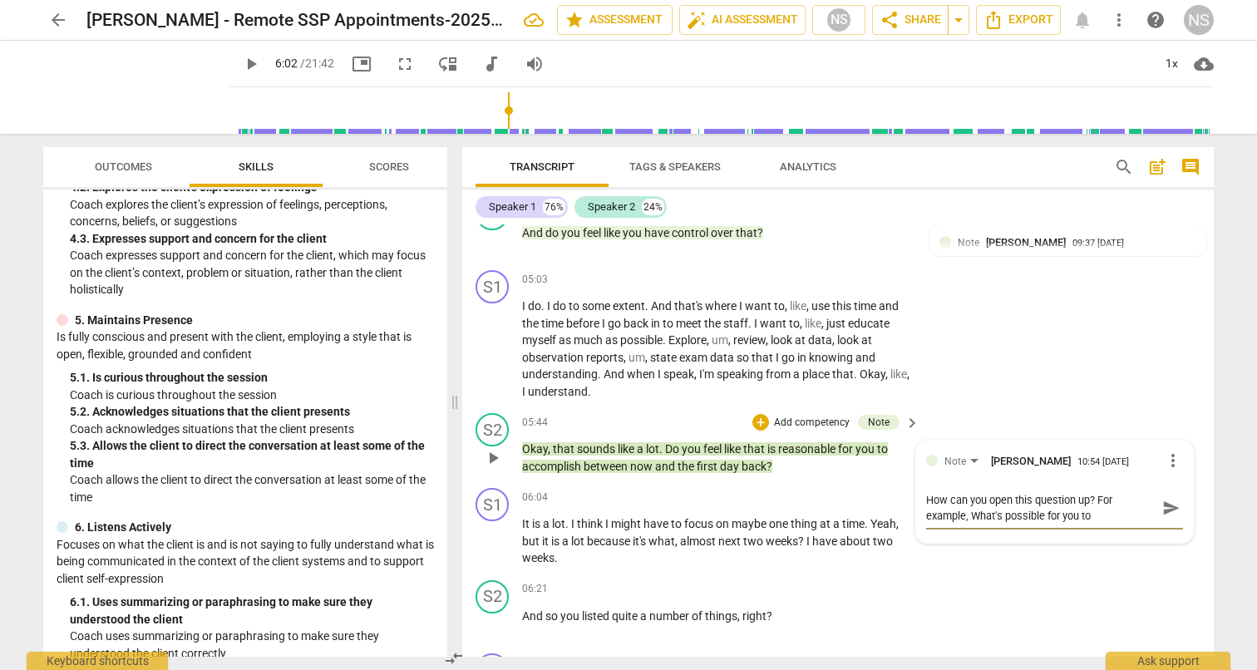
type textarea "How can you open this question up? For example, What's possible for you to a"
type textarea "How can you open this question up? For example, What's possible for you to ac"
type textarea "How can you open this question up? For example, What's possible for you to acc"
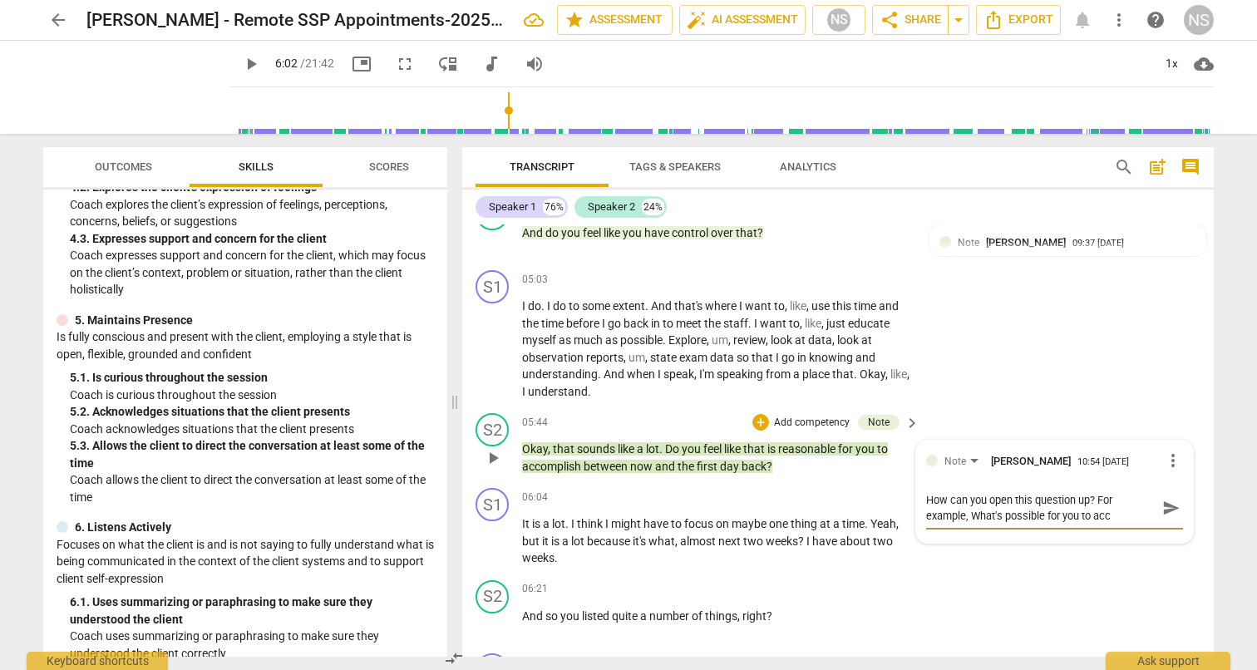
type textarea "How can you open this question up? For example, What's possible for you to acco"
type textarea "How can you open this question up? For example, What's possible for you to accom"
type textarea "How can you open this question up? For example, What's possible for you to acco…"
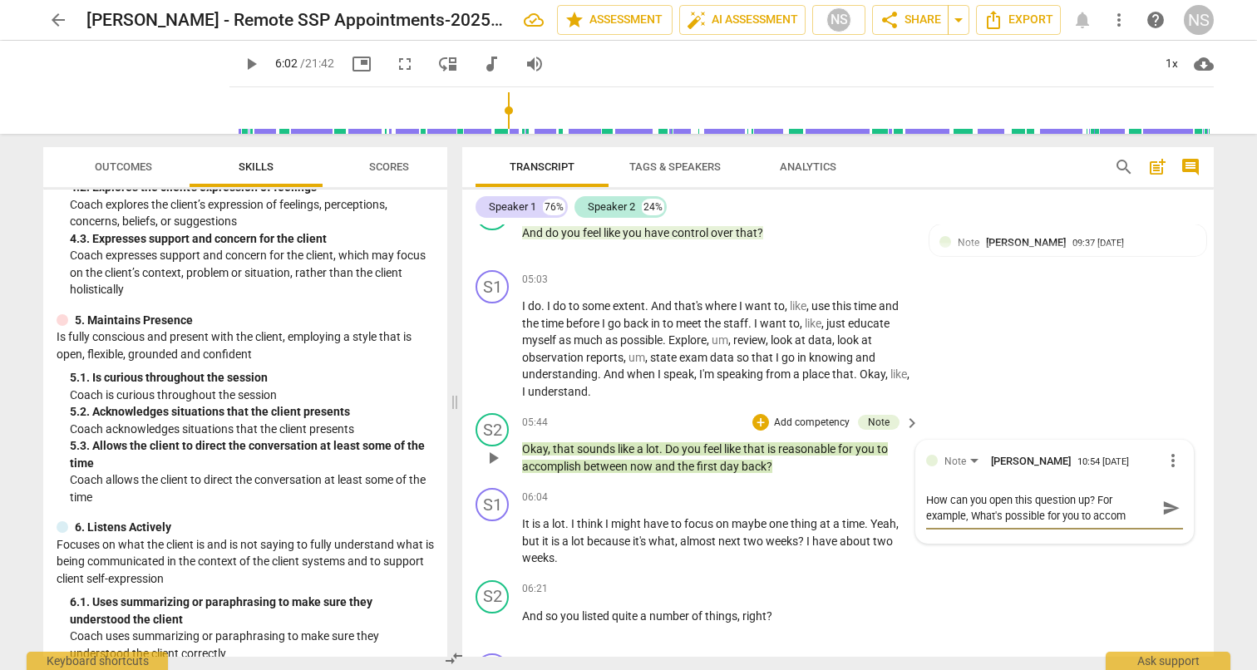
type textarea "How can you open this question up? For example, What's possible for you to acco…"
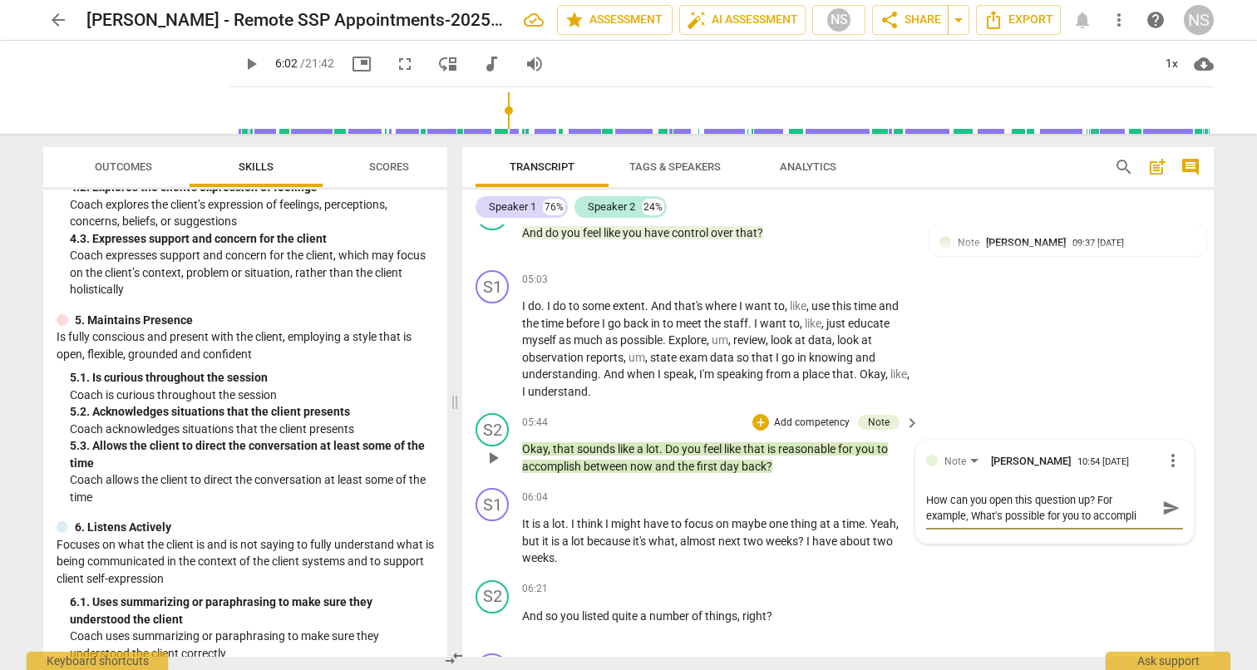
type textarea "How can you open this question up? For example, What's possible for you to acco…"
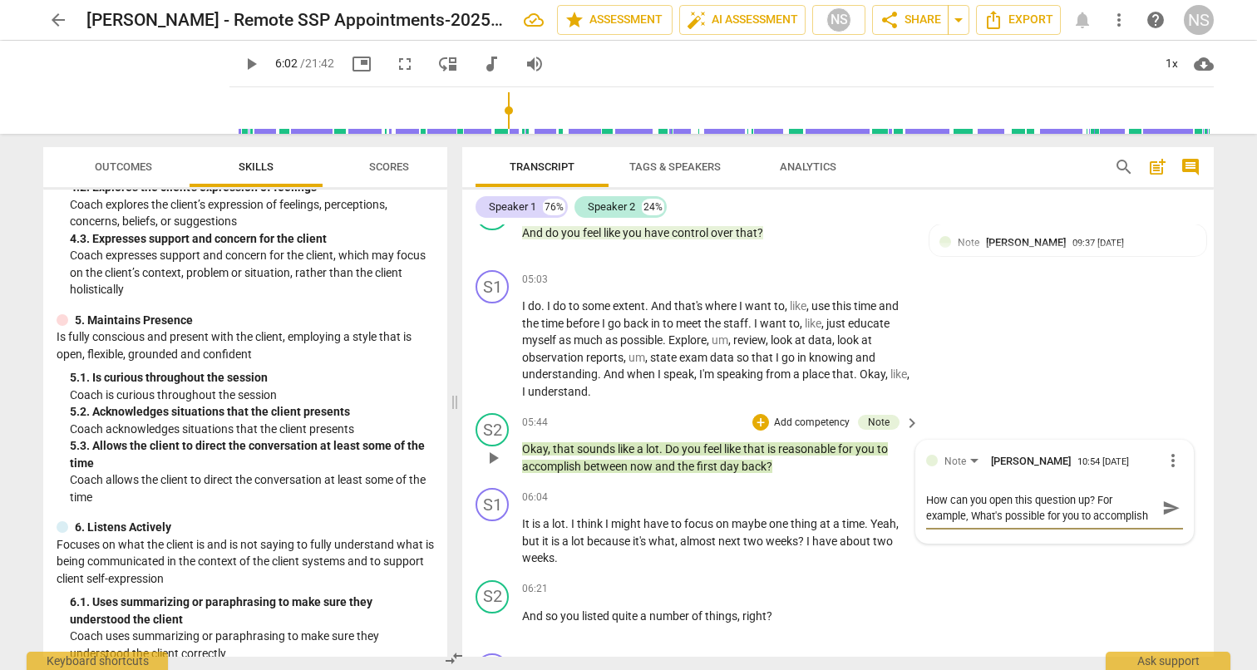
type textarea "How can you open this question up? For example, What's possible for you to acco…"
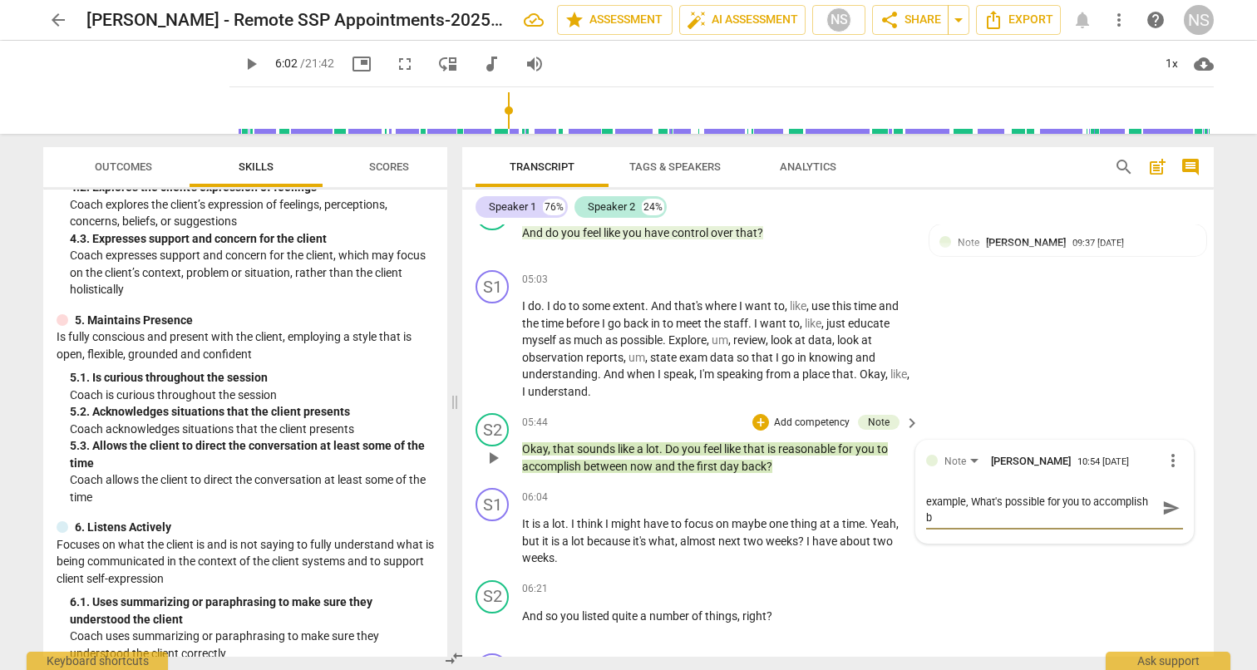
type textarea "How can you open this question up? For example, What's possible for you to acco…"
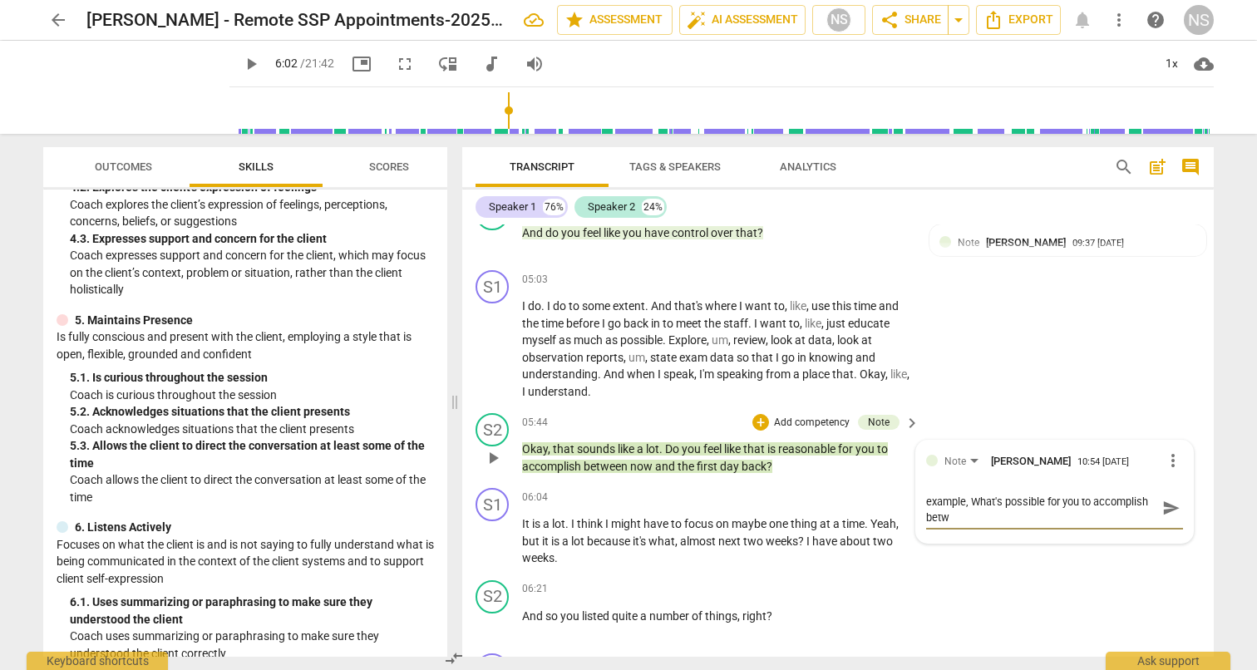
type textarea "How can you open this question up? For example, What's possible for you to acco…"
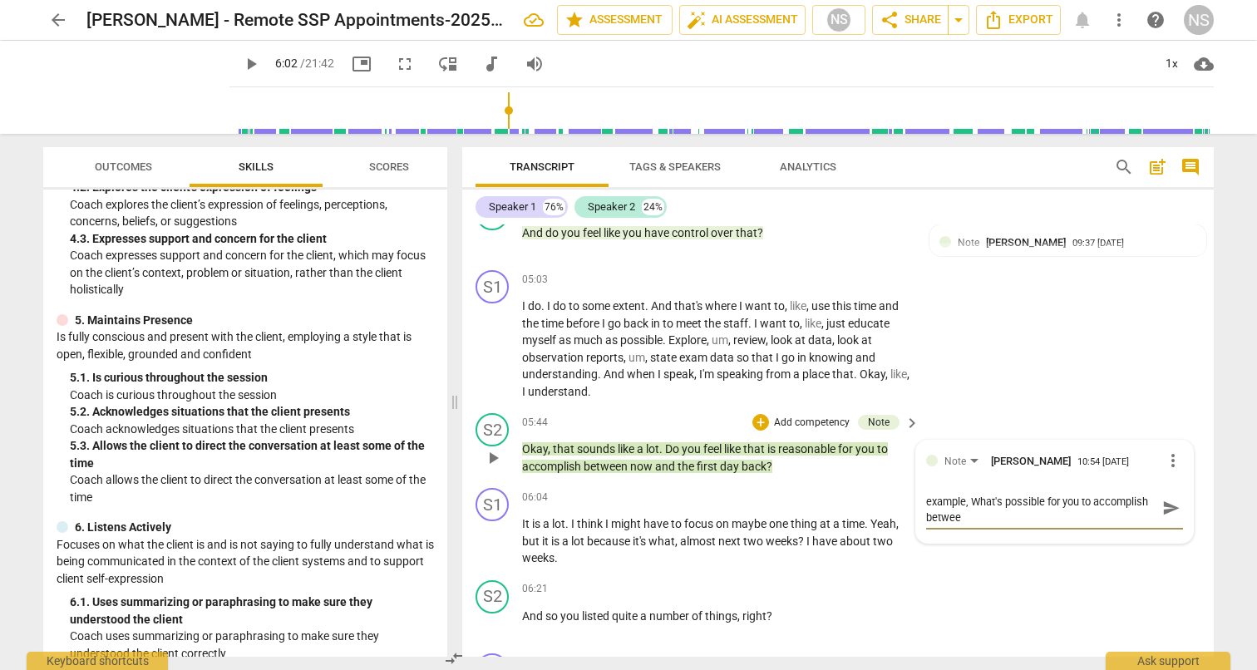
type textarea "How can you open this question up? For example, What's possible for you to acco…"
click at [1163, 512] on span "send" at bounding box center [1172, 516] width 18 height 18
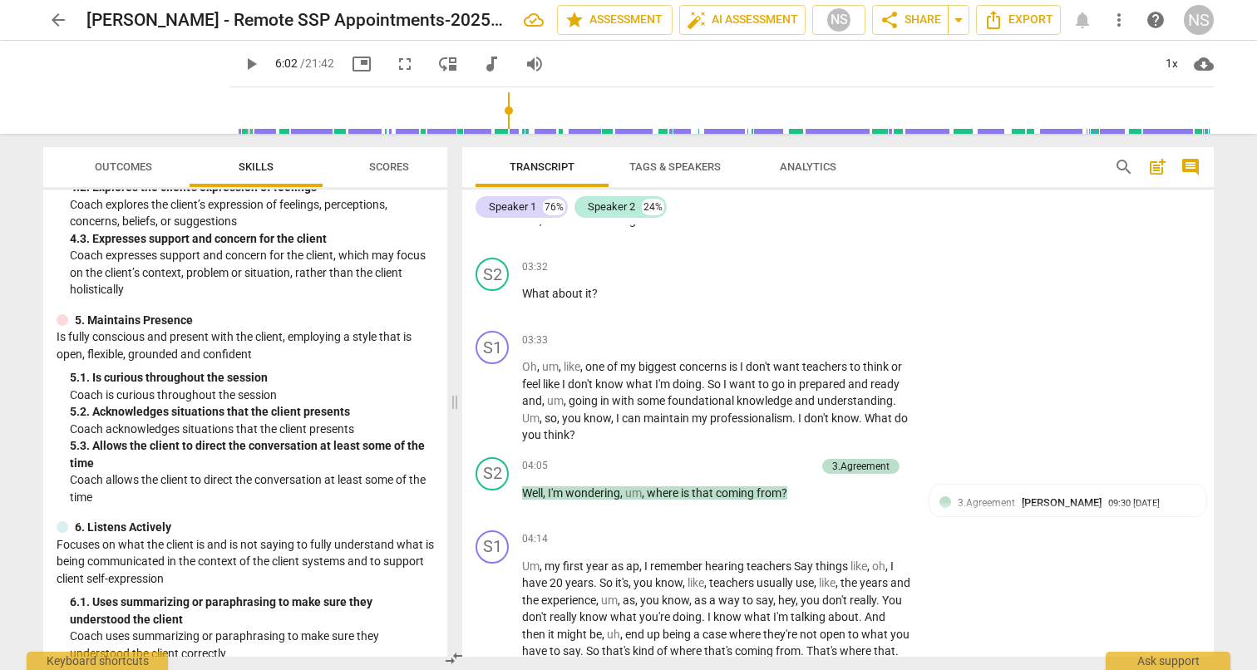
scroll to position [1050, 0]
